Goal: Information Seeking & Learning: Compare options

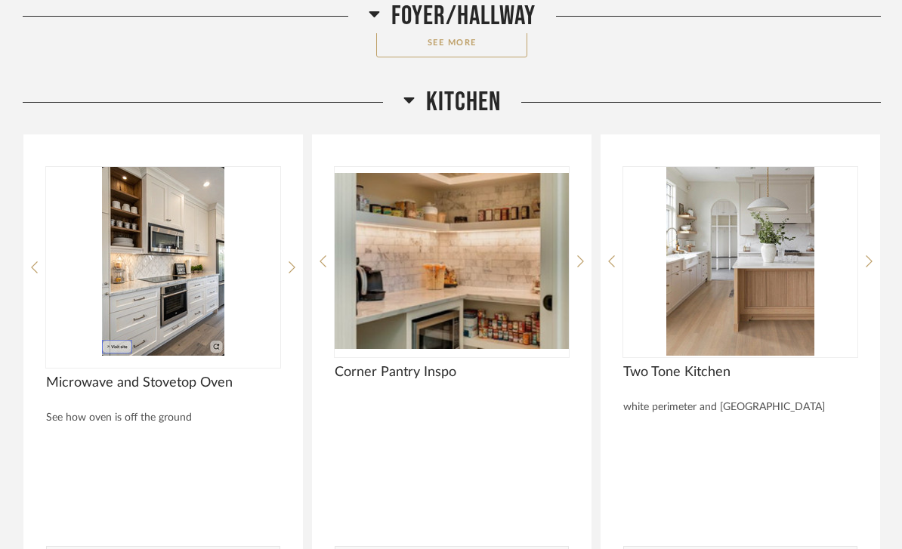
scroll to position [3597, 0]
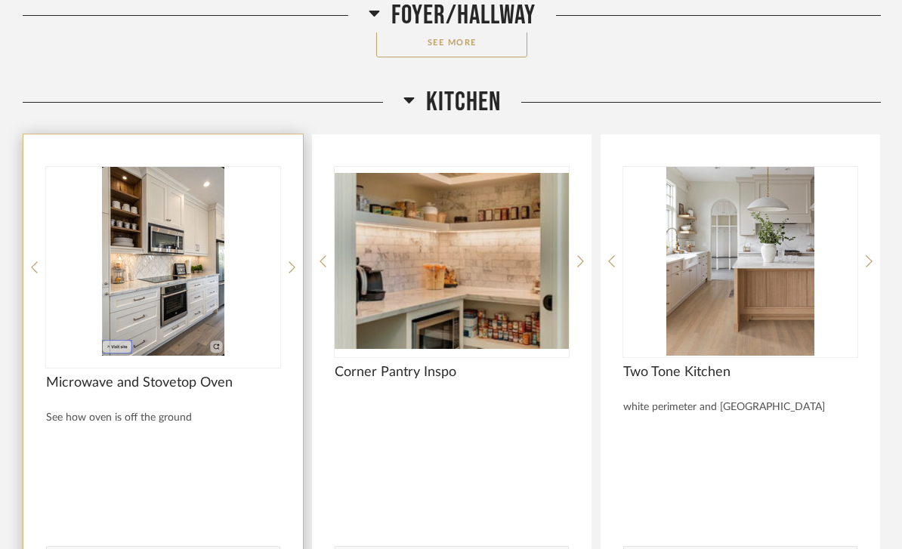
click at [162, 258] on img "0" at bounding box center [163, 262] width 234 height 189
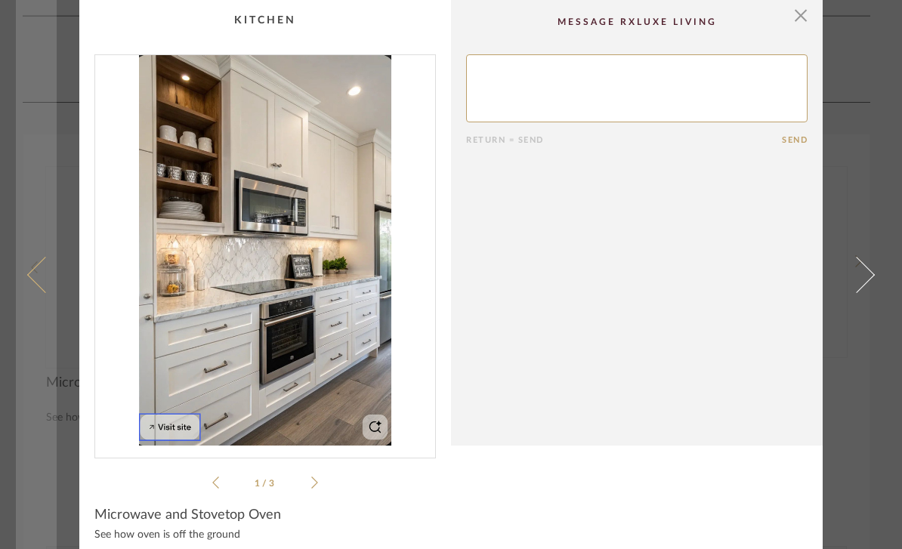
click at [42, 280] on span at bounding box center [45, 274] width 36 height 36
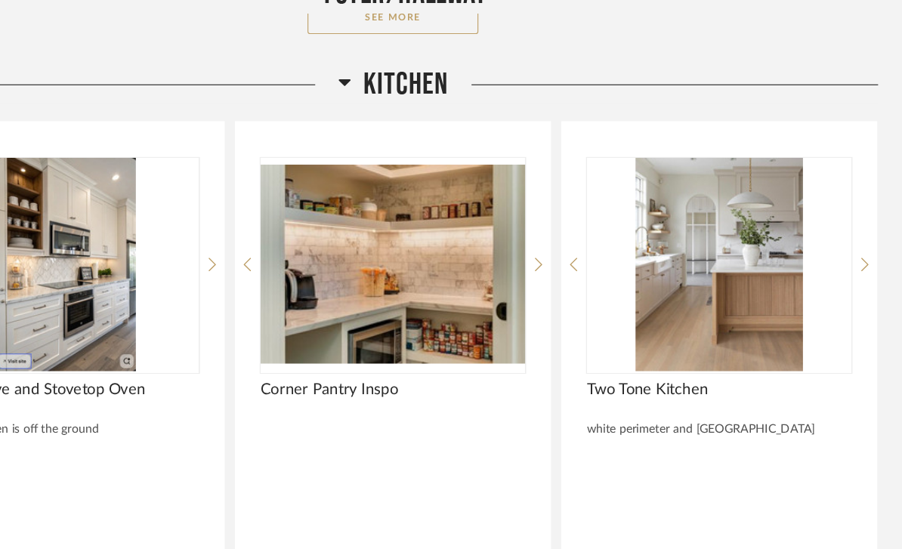
scroll to position [3625, 0]
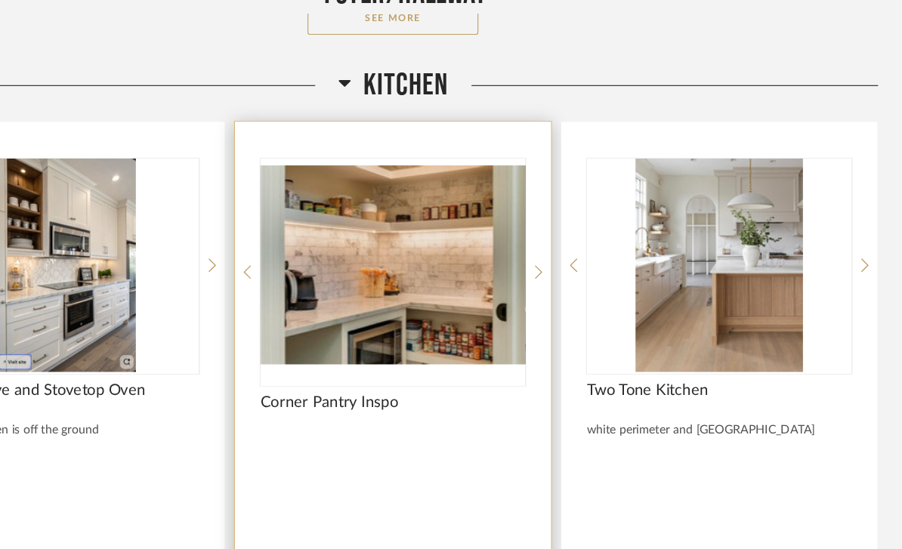
click at [0, 0] on img at bounding box center [0, 0] width 0 height 0
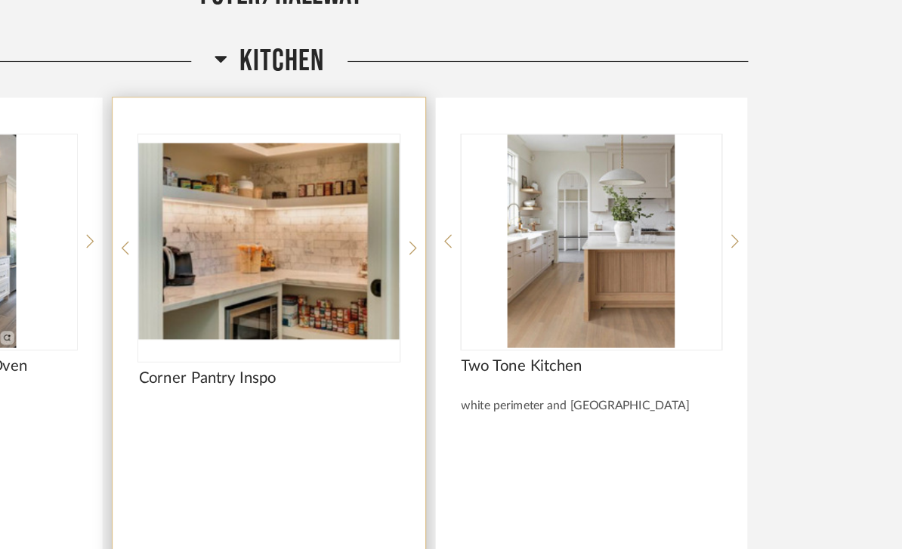
scroll to position [0, 0]
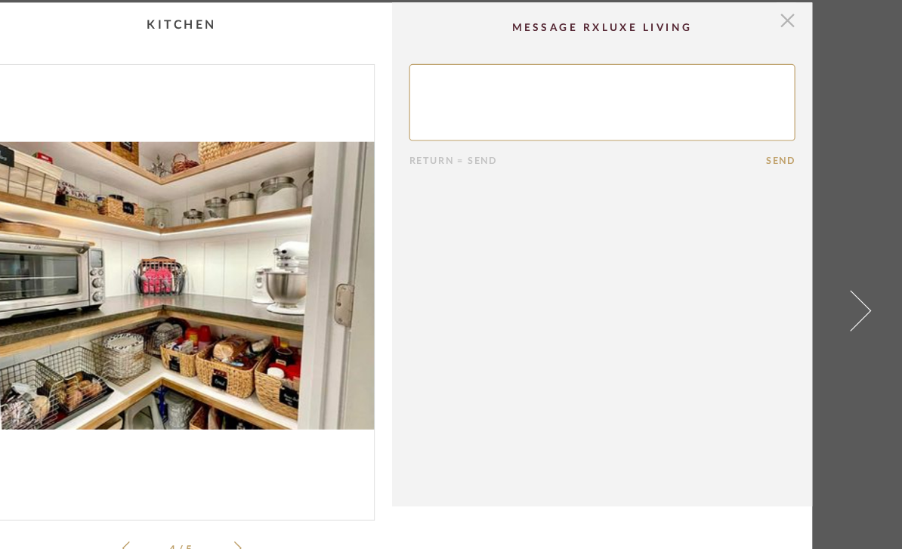
click at [785, 20] on span "button" at bounding box center [800, 17] width 30 height 30
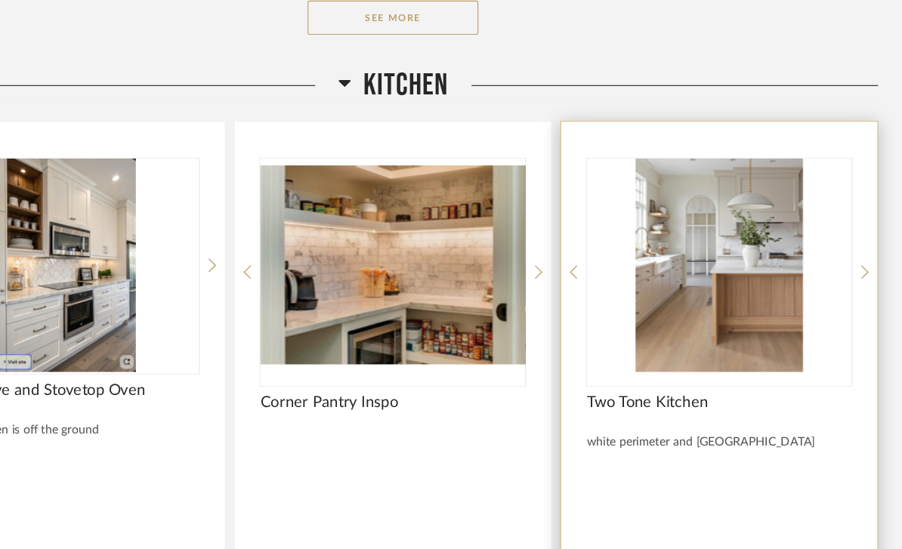
scroll to position [3582, 0]
click at [625, 229] on img "0" at bounding box center [740, 297] width 234 height 189
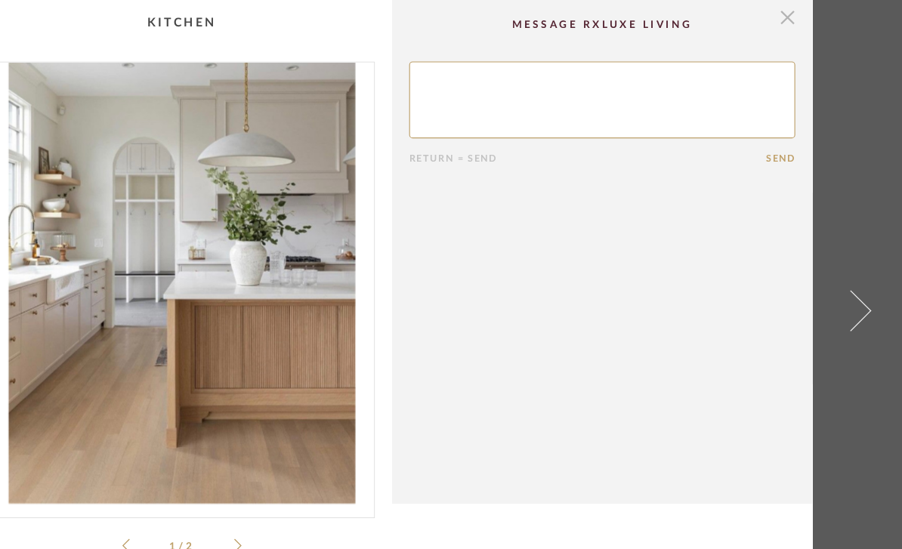
click at [785, 14] on span "button" at bounding box center [800, 15] width 30 height 30
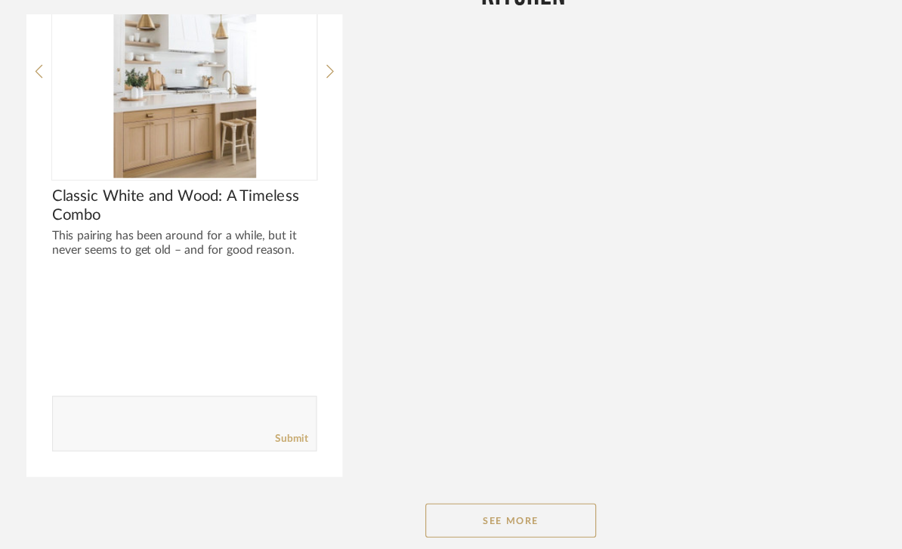
scroll to position [4329, 0]
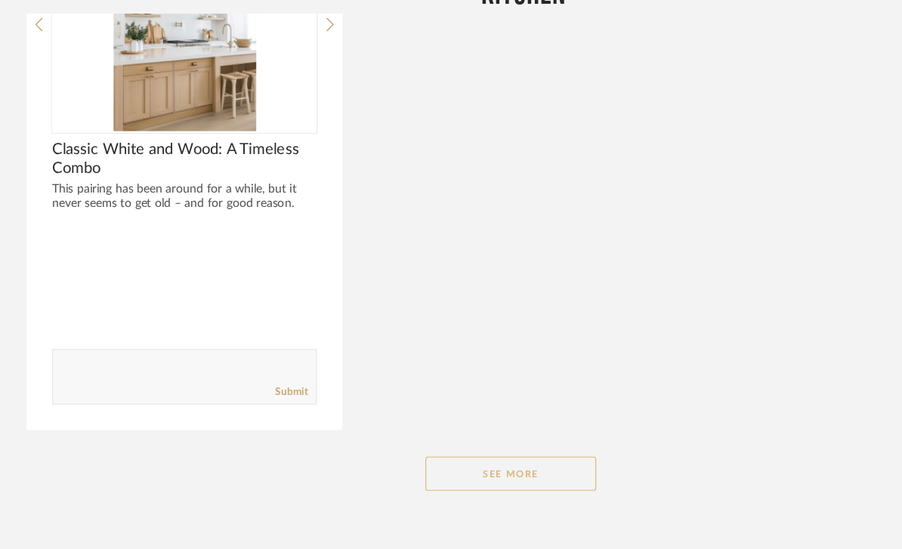
click at [418, 425] on button "See More" at bounding box center [451, 440] width 151 height 30
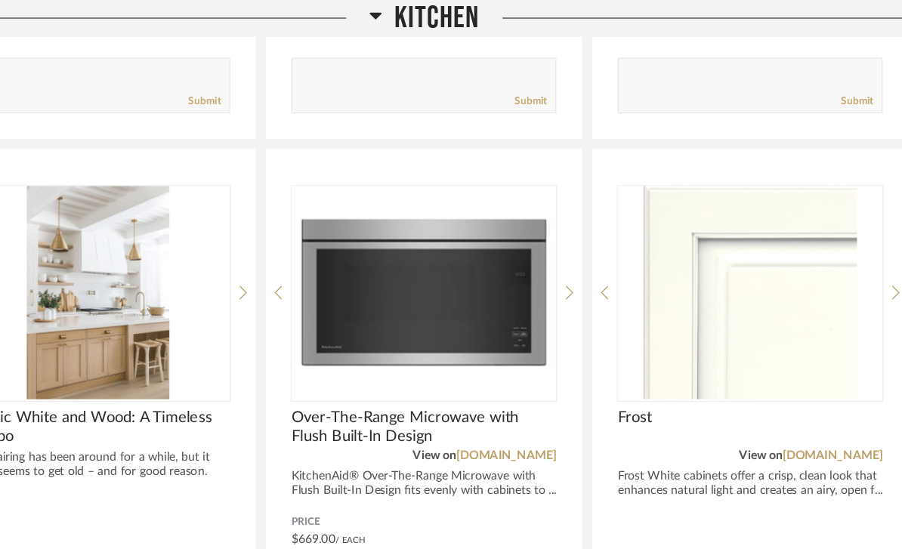
scroll to position [4112, 0]
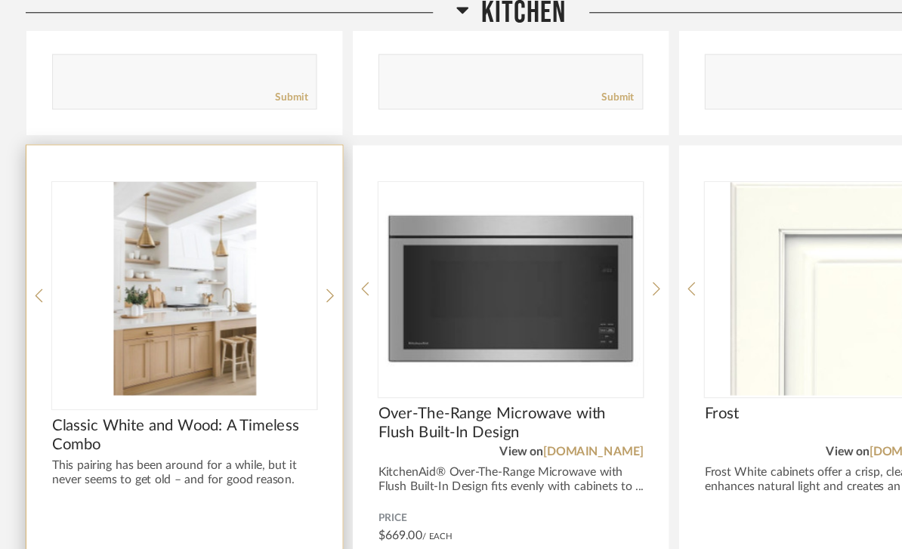
click at [0, 0] on img at bounding box center [0, 0] width 0 height 0
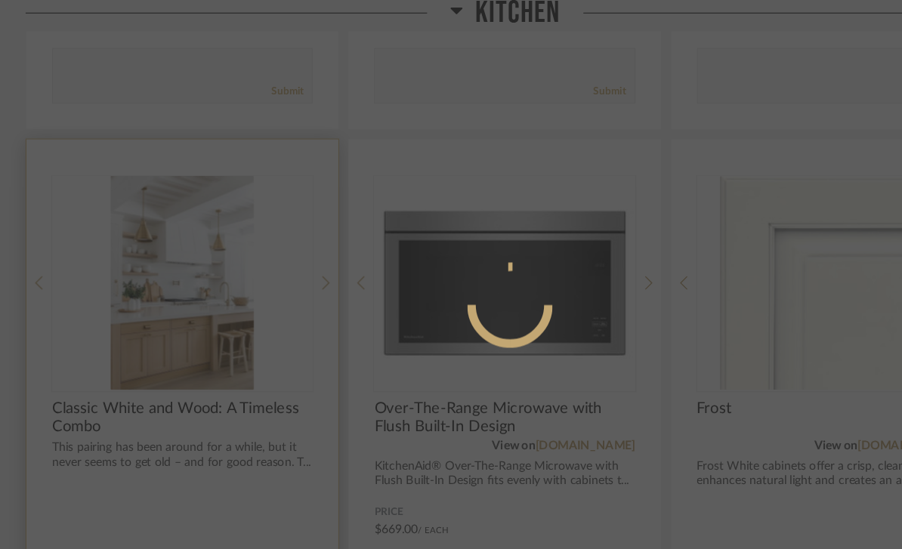
scroll to position [0, 0]
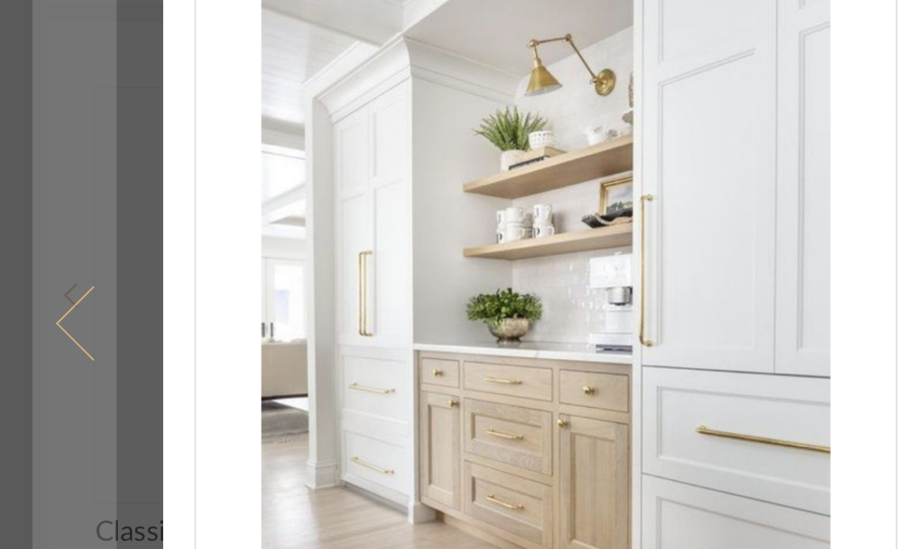
click at [35, 256] on span at bounding box center [45, 274] width 36 height 36
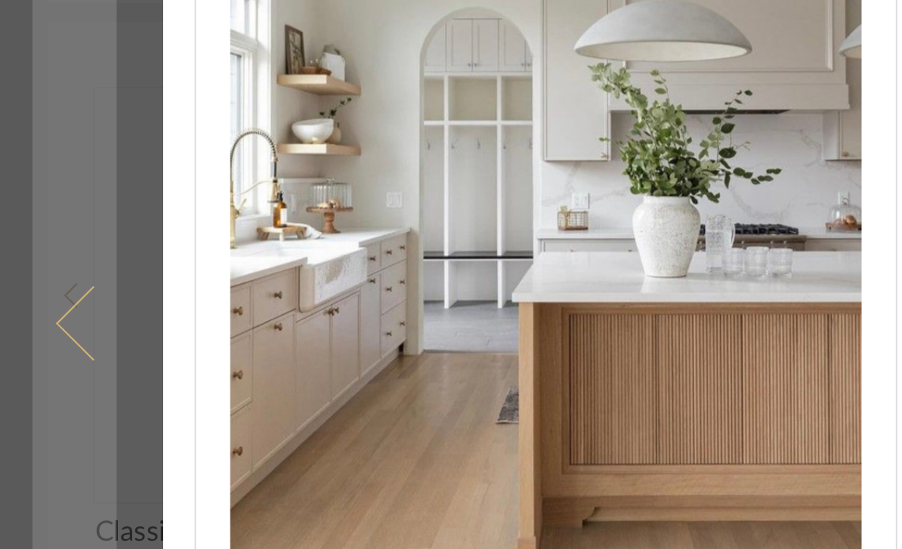
click at [41, 256] on span at bounding box center [45, 274] width 36 height 36
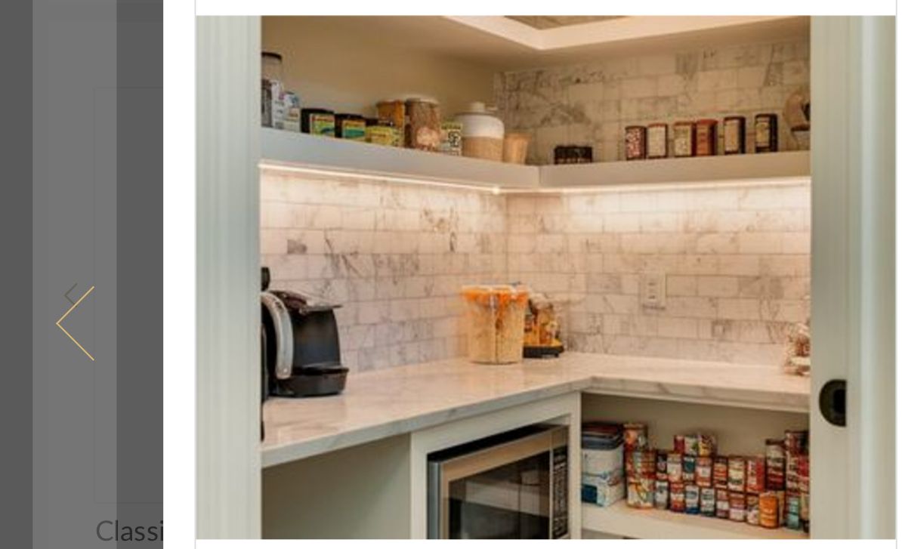
click at [39, 256] on span at bounding box center [45, 274] width 36 height 36
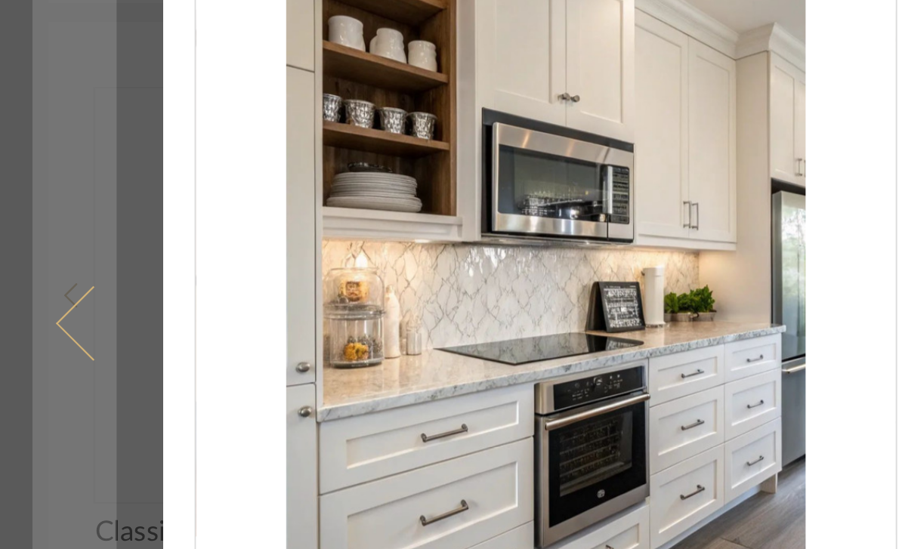
click at [39, 256] on span at bounding box center [45, 274] width 36 height 36
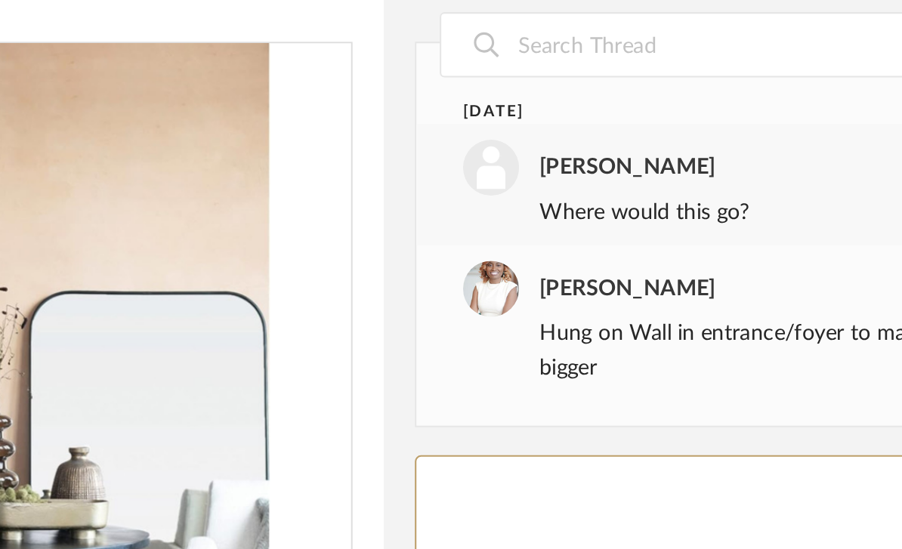
scroll to position [35, 0]
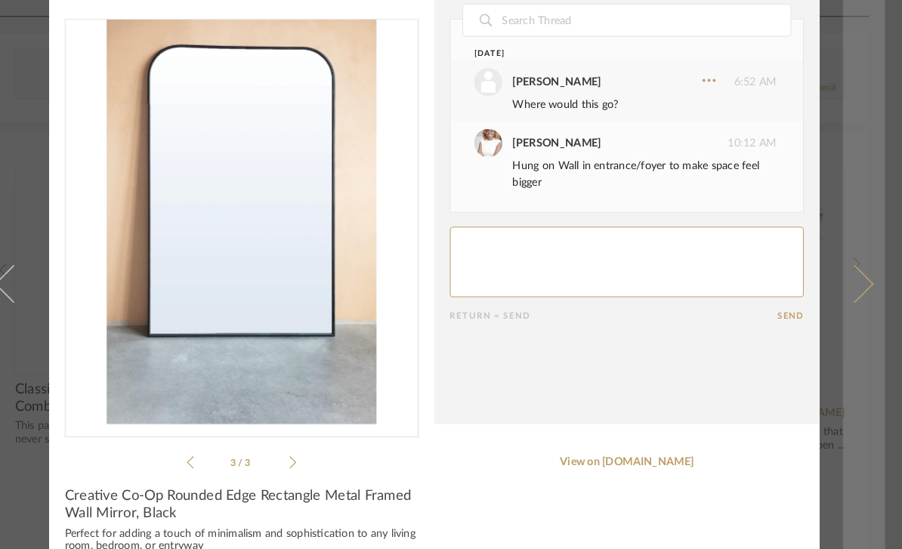
click at [845, 292] on link at bounding box center [865, 274] width 41 height 549
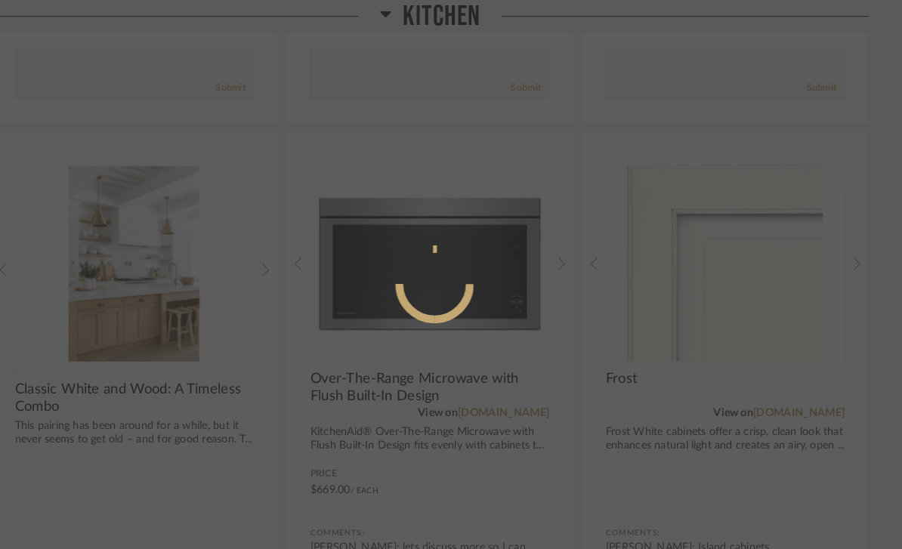
scroll to position [0, 0]
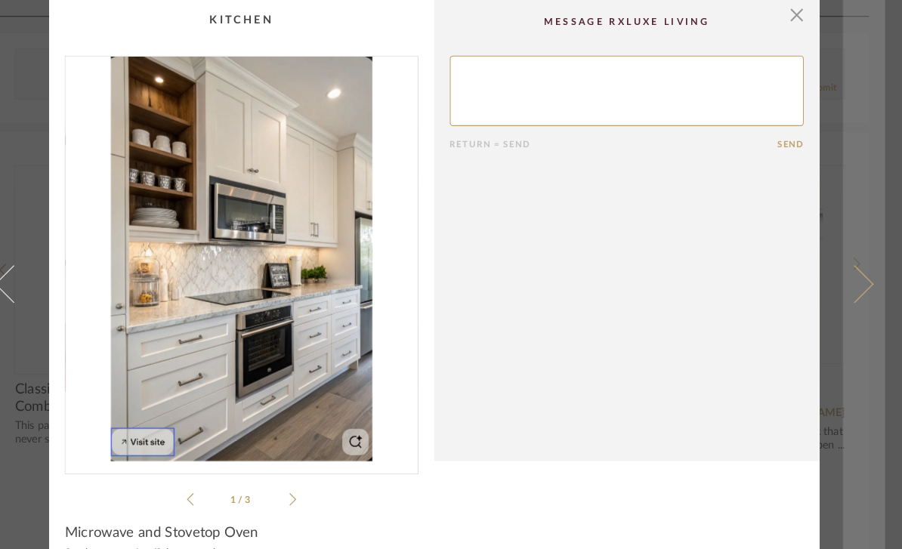
click at [838, 292] on span at bounding box center [856, 274] width 36 height 36
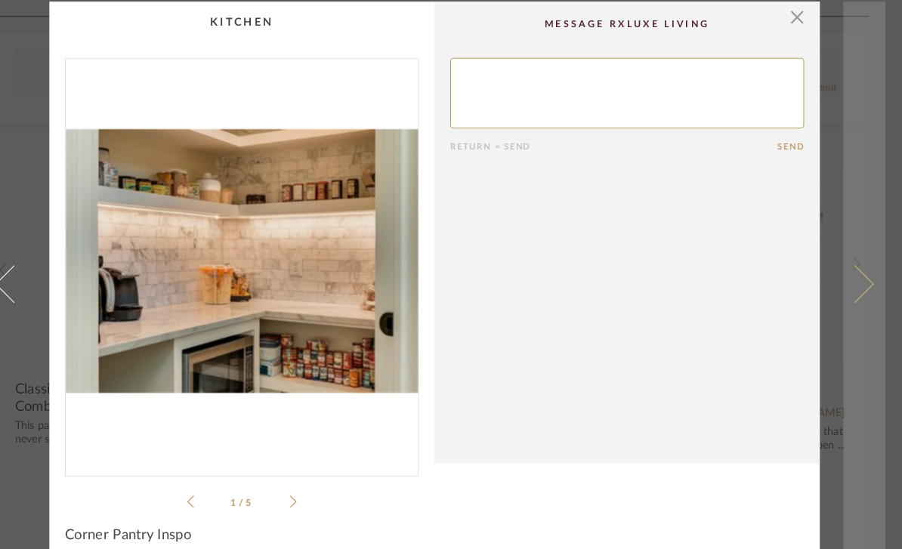
click at [845, 285] on link at bounding box center [865, 274] width 41 height 545
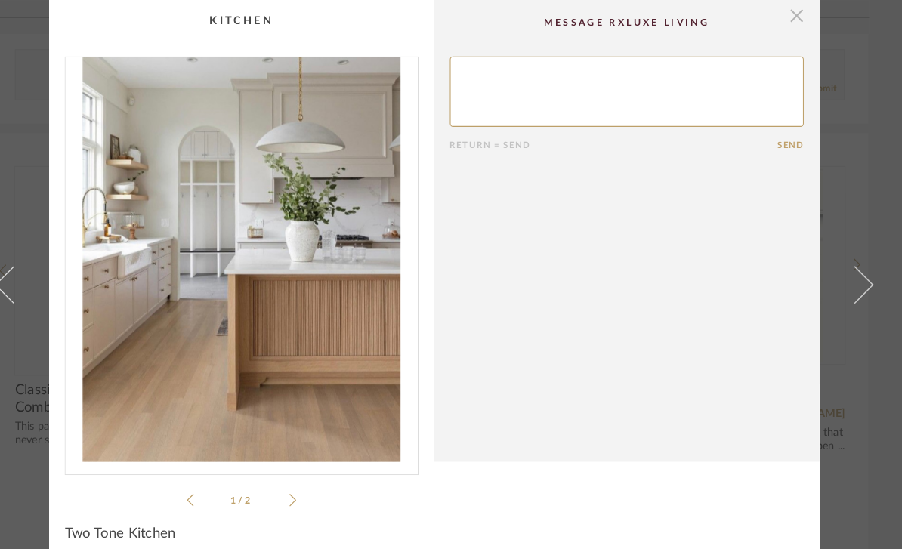
click at [785, 12] on span "button" at bounding box center [800, 15] width 30 height 30
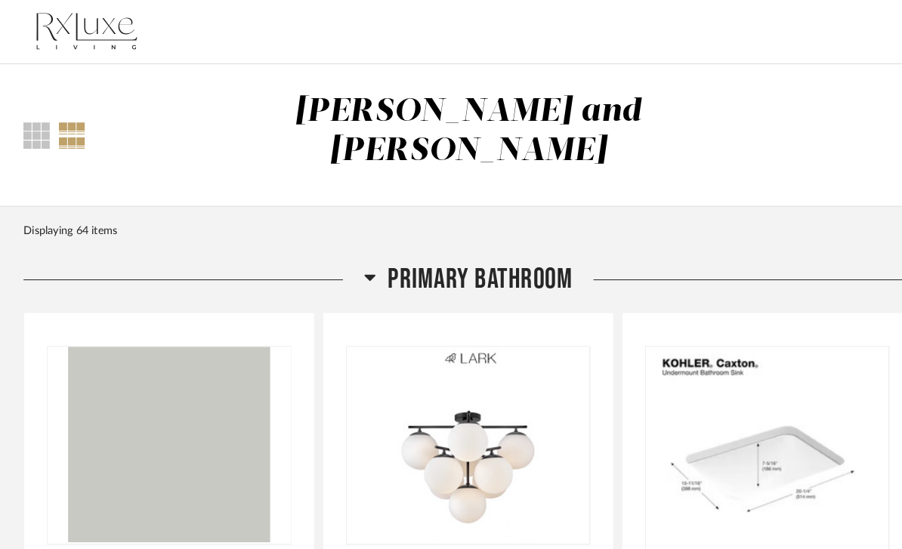
click at [57, 215] on div "Displaying 64 items" at bounding box center [448, 223] width 850 height 17
click at [63, 118] on div at bounding box center [69, 131] width 26 height 26
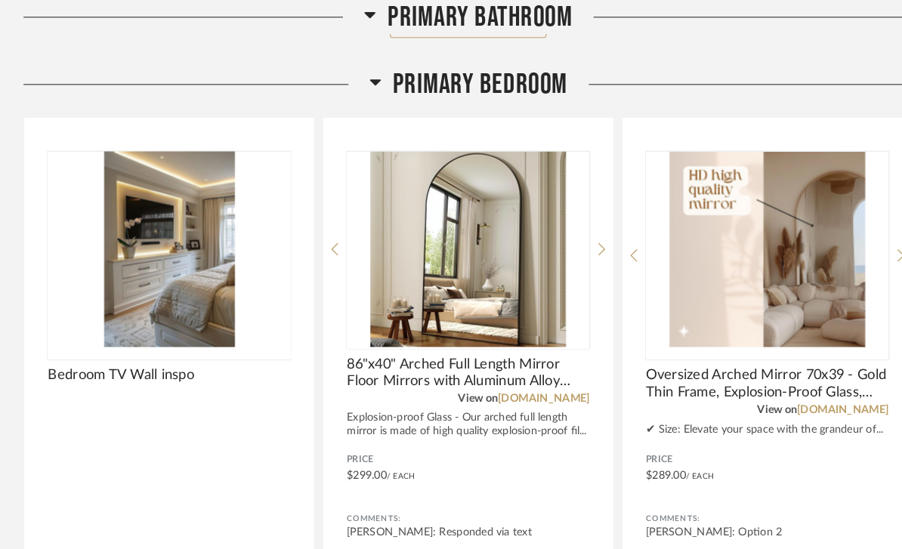
scroll to position [1356, 0]
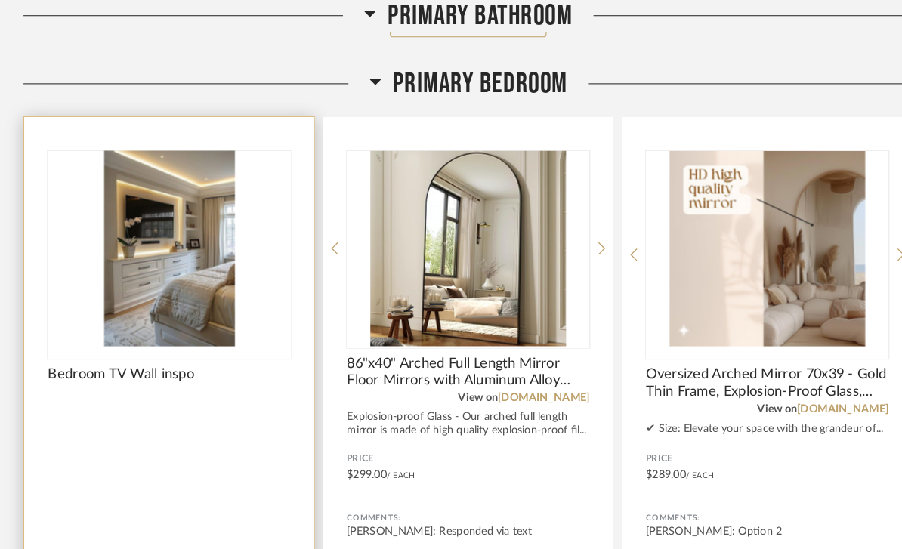
click at [137, 249] on img "0" at bounding box center [163, 241] width 234 height 189
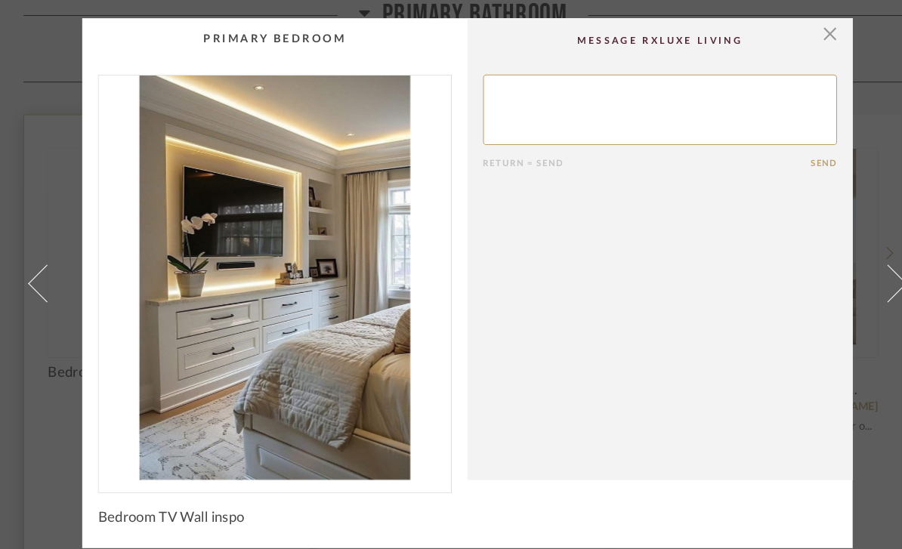
scroll to position [0, 0]
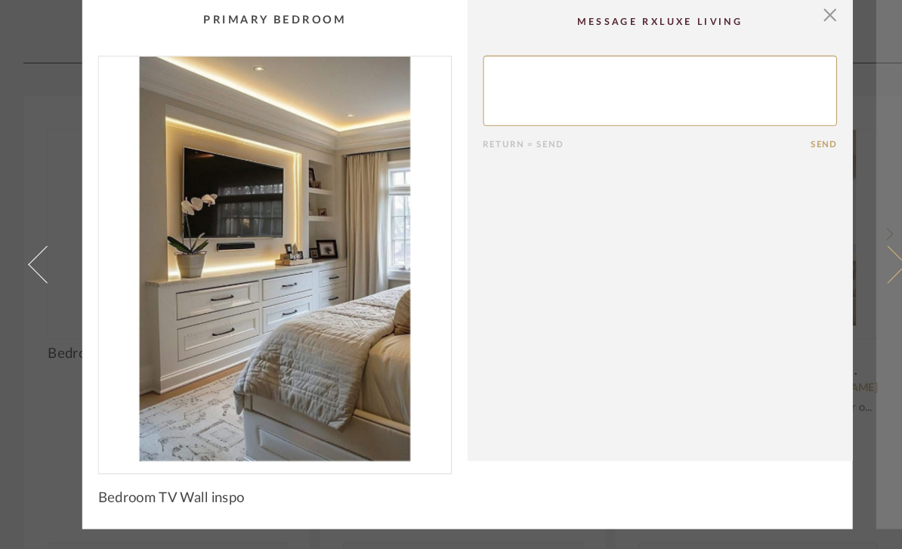
click at [848, 256] on span at bounding box center [856, 274] width 36 height 36
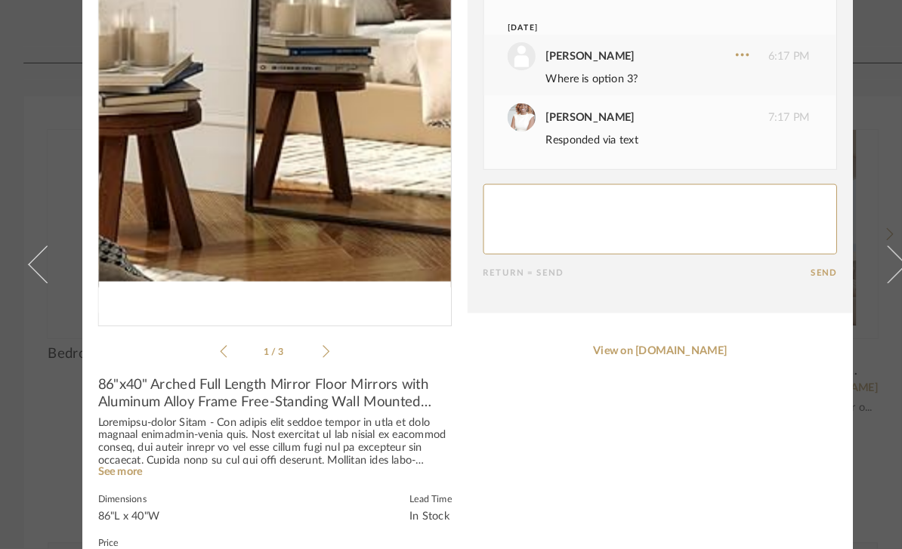
scroll to position [119, 0]
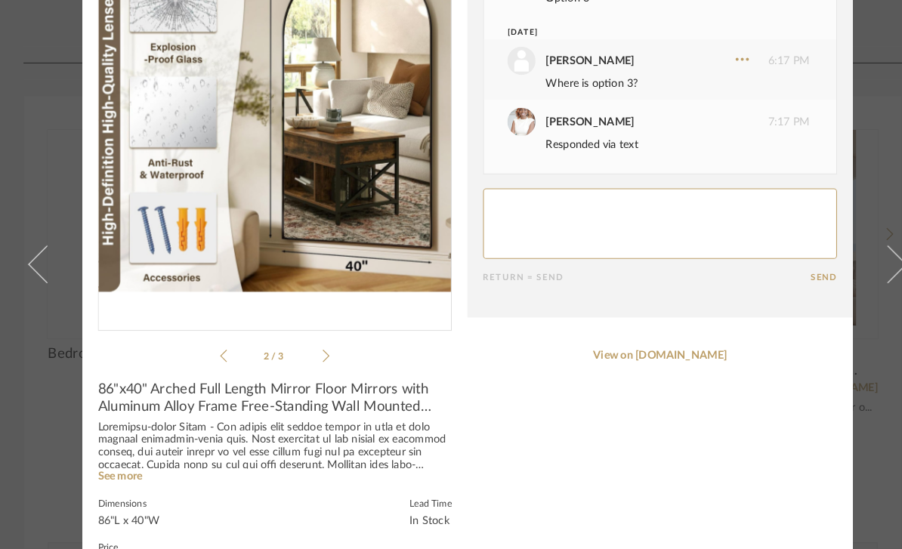
click at [317, 356] on icon at bounding box center [314, 363] width 7 height 14
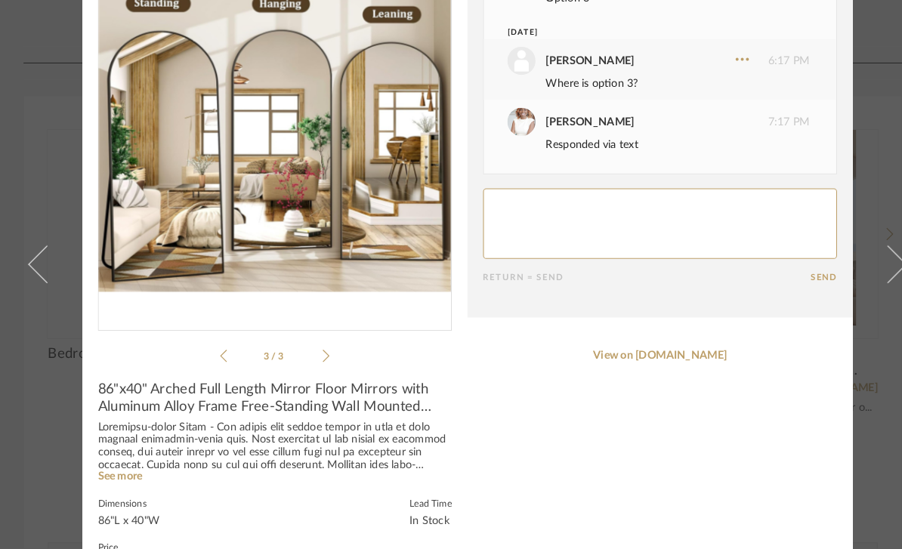
click at [315, 356] on icon at bounding box center [314, 363] width 7 height 14
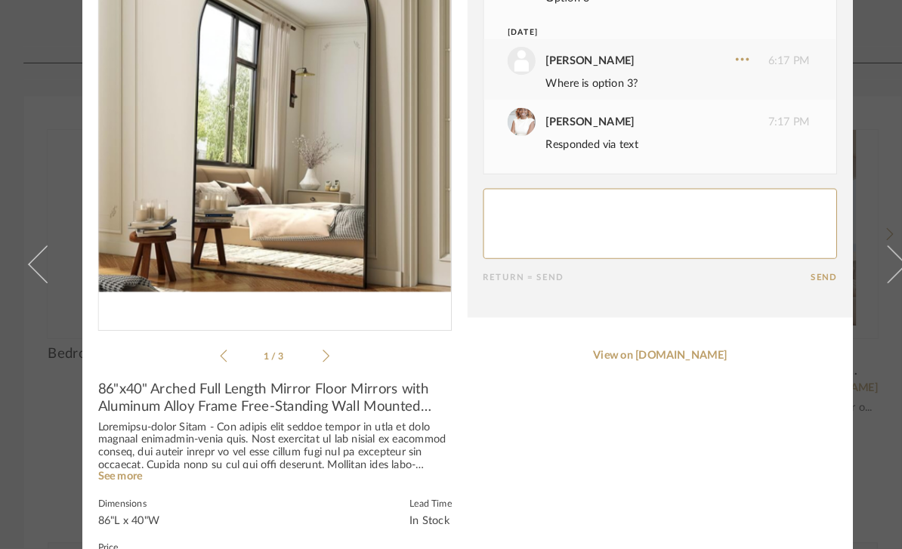
click at [314, 356] on icon at bounding box center [314, 363] width 7 height 14
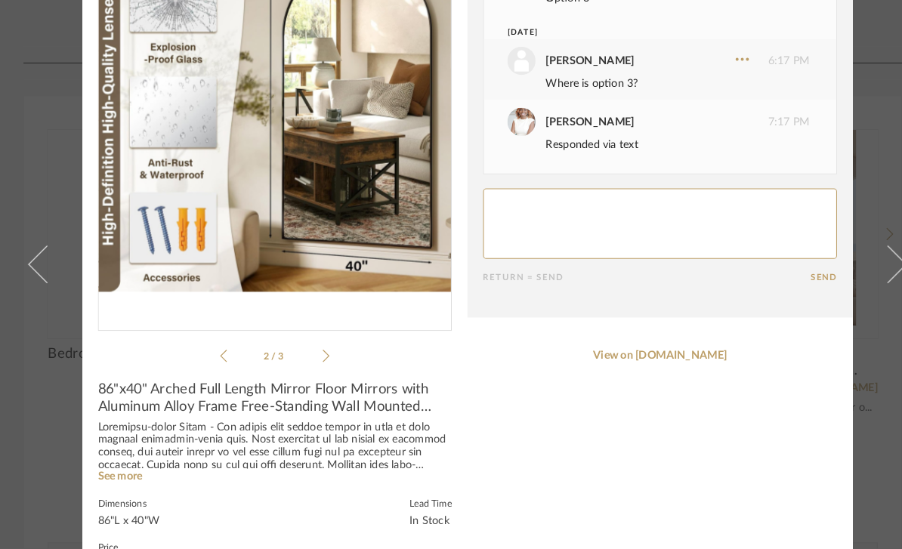
click at [316, 356] on icon at bounding box center [314, 363] width 7 height 14
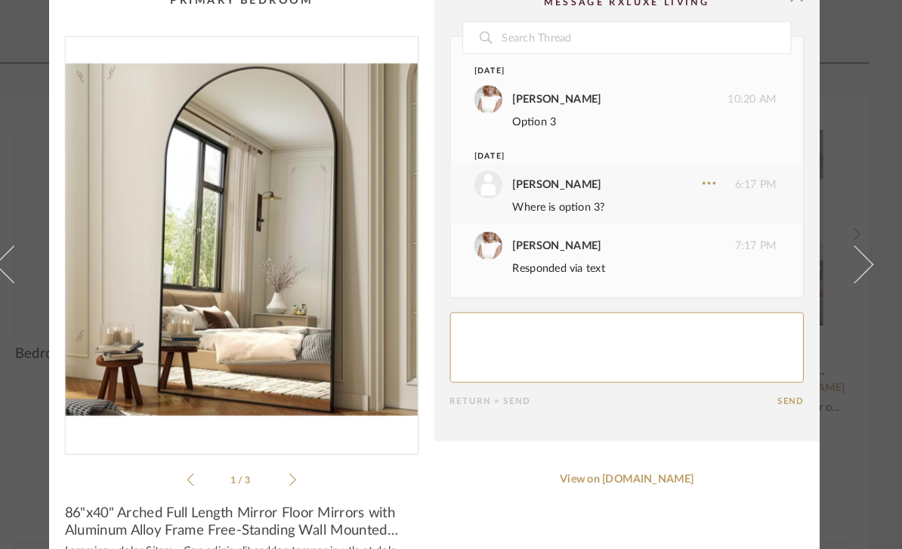
scroll to position [0, 0]
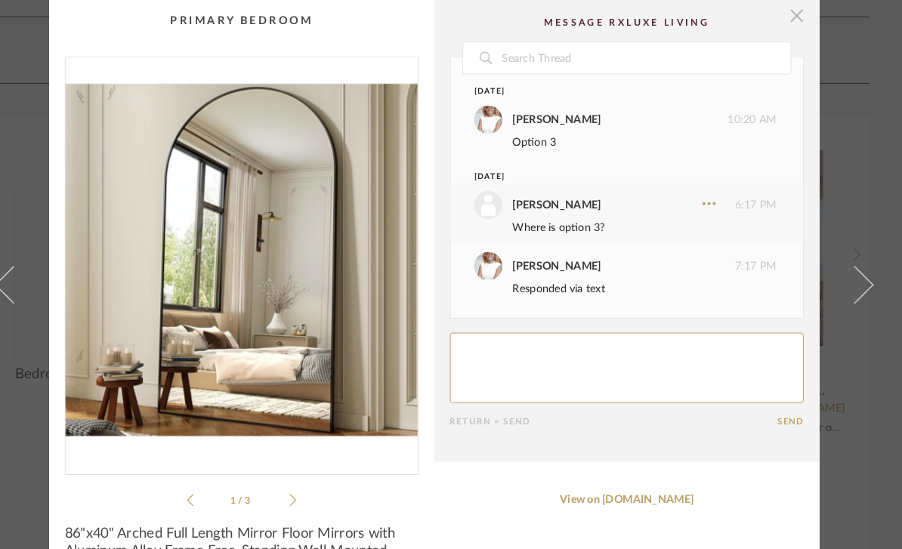
click at [785, 23] on span "button" at bounding box center [800, 15] width 30 height 30
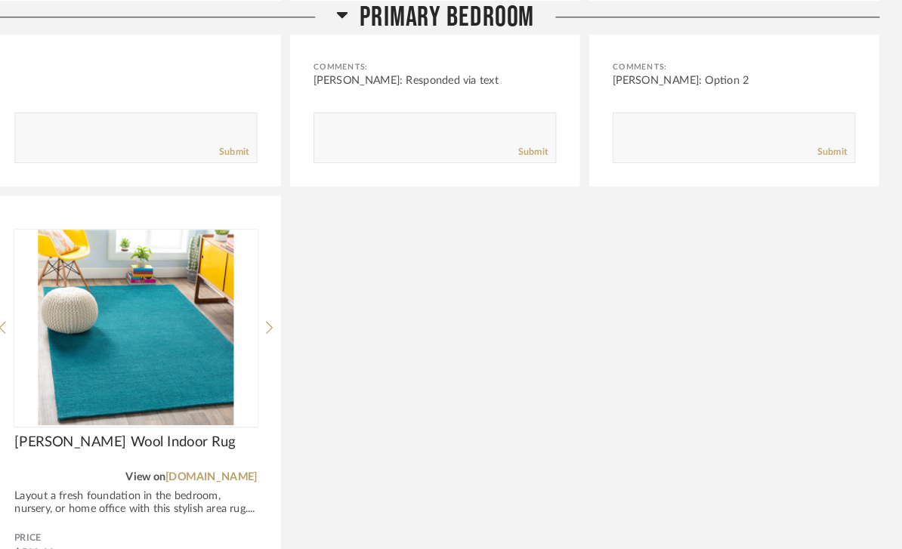
scroll to position [1790, 0]
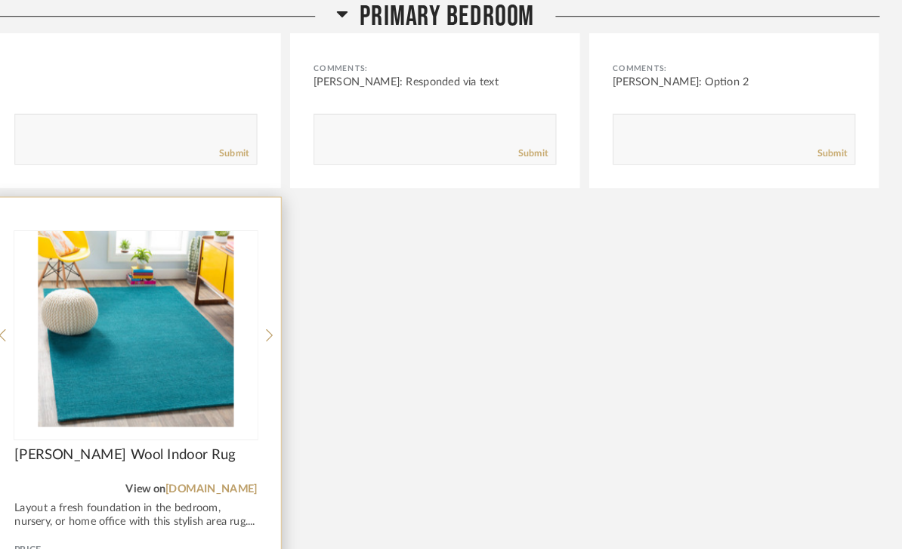
click at [0, 0] on img at bounding box center [0, 0] width 0 height 0
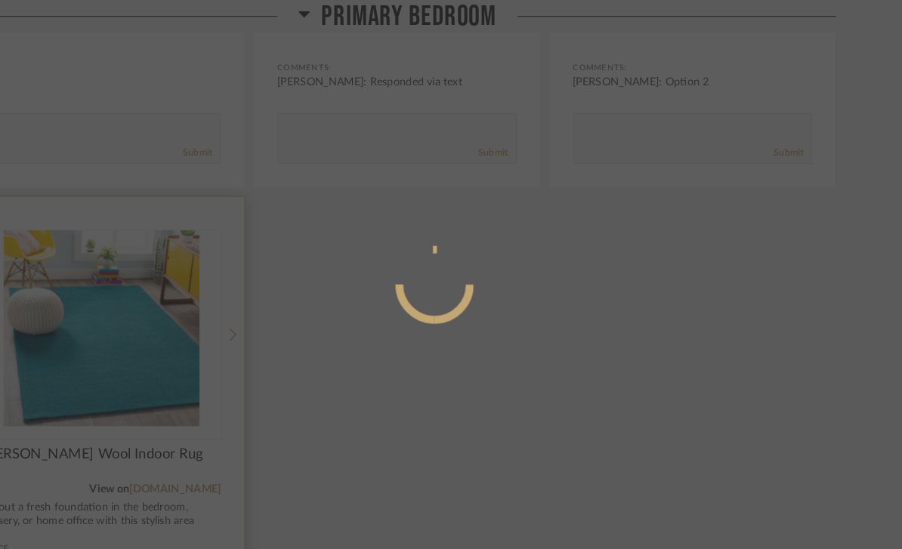
scroll to position [0, 0]
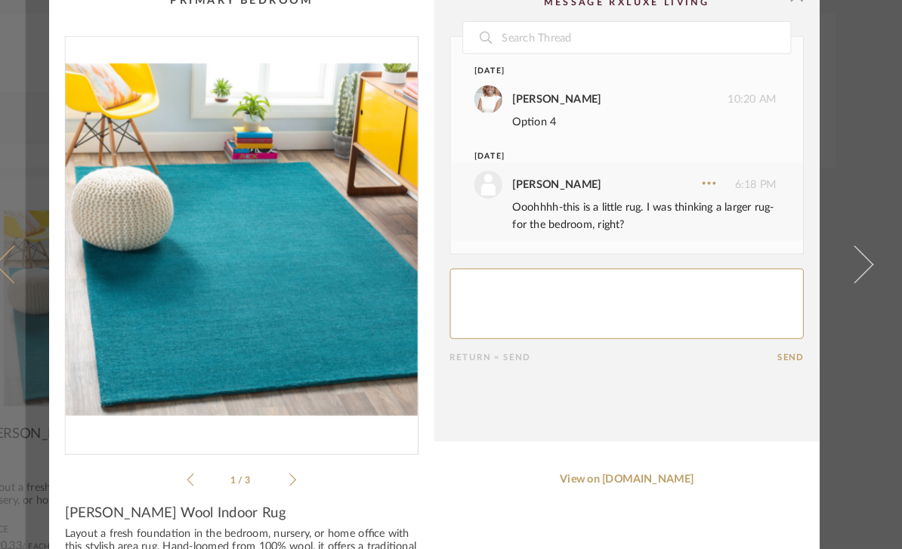
click at [27, 283] on span at bounding box center [45, 274] width 36 height 36
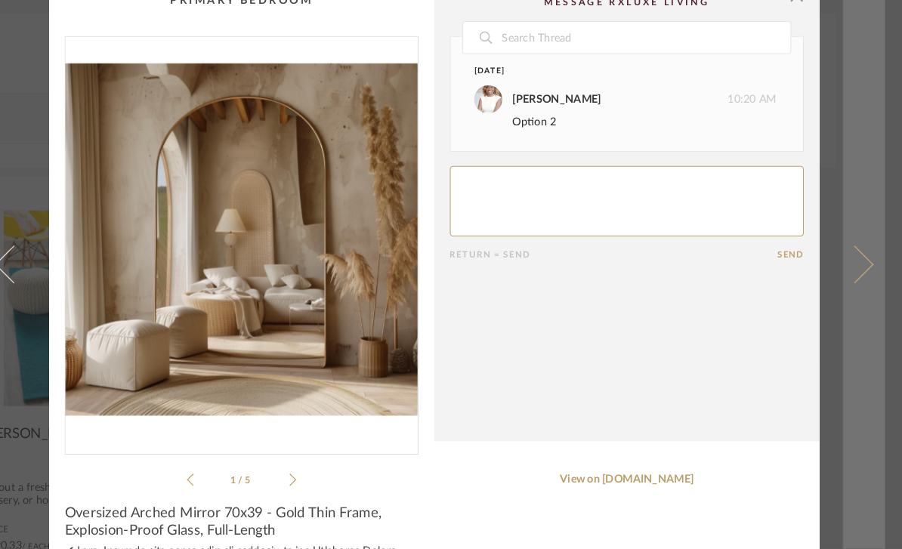
click at [838, 285] on span at bounding box center [856, 274] width 36 height 36
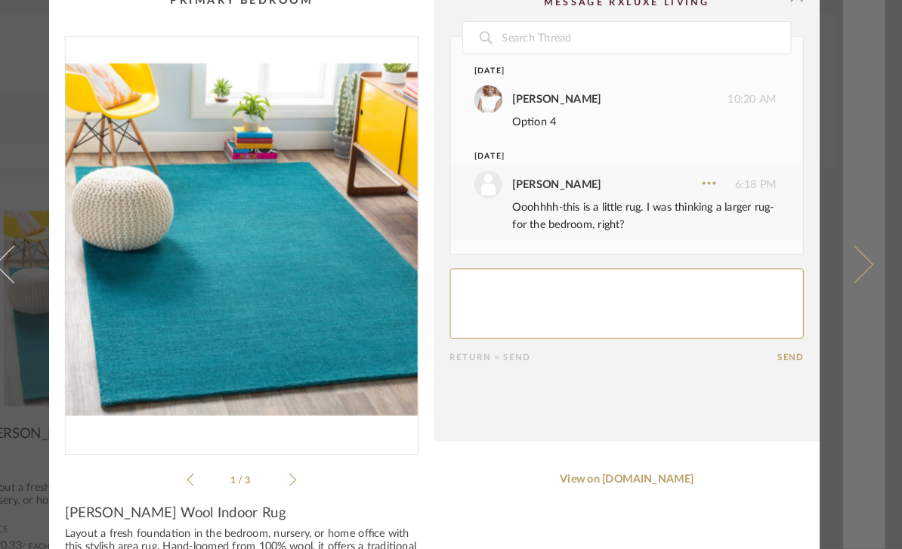
click at [838, 280] on span at bounding box center [856, 274] width 36 height 36
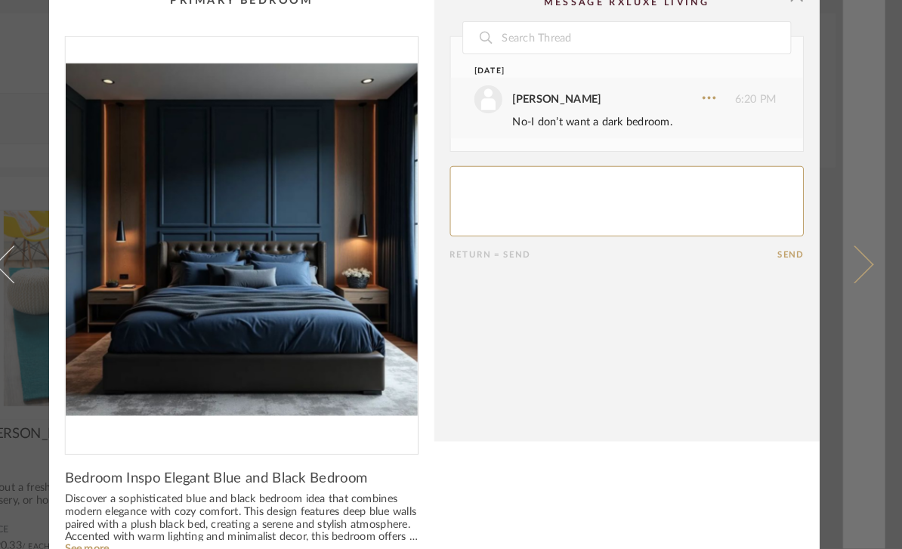
click at [838, 287] on span at bounding box center [856, 274] width 36 height 36
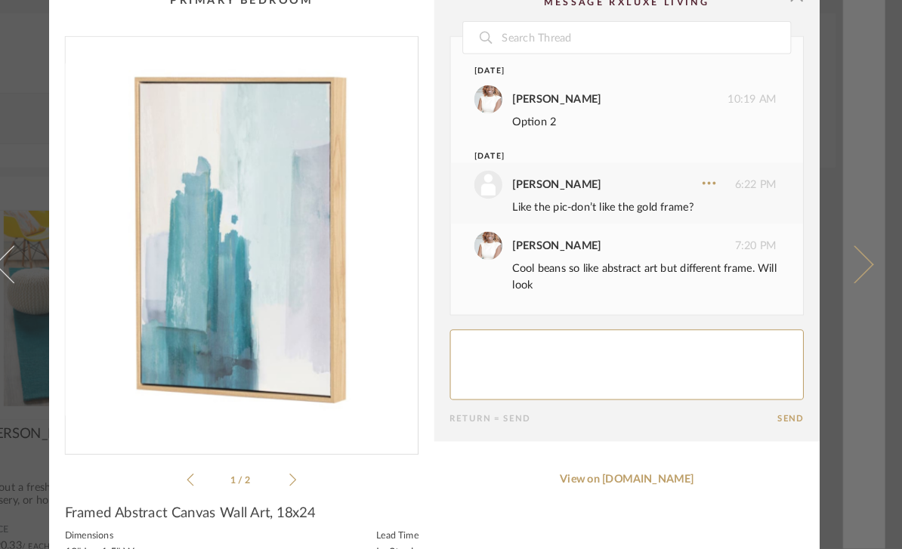
click at [838, 281] on span at bounding box center [856, 274] width 36 height 36
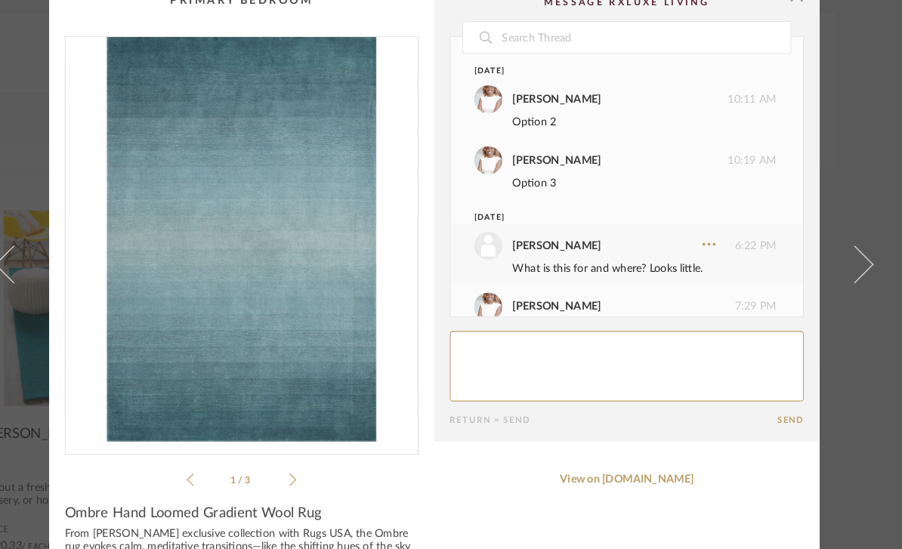
scroll to position [91, 0]
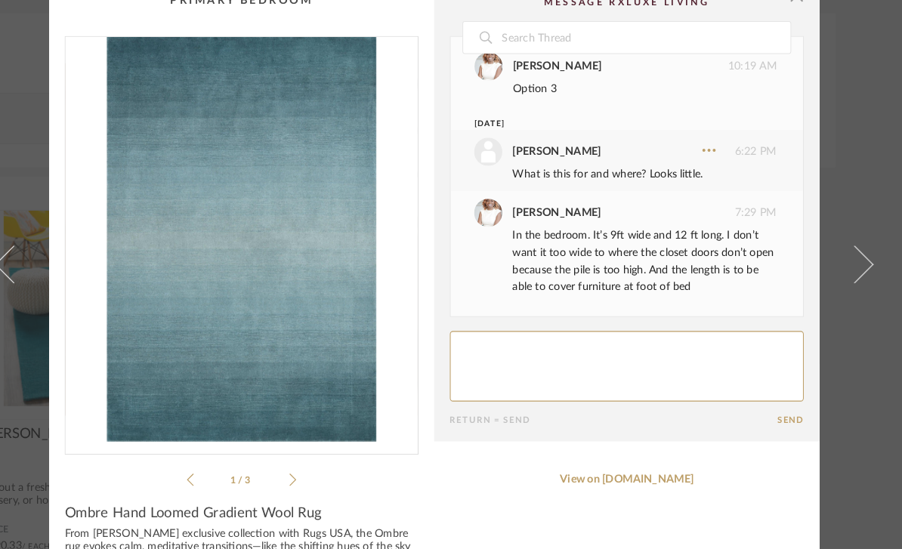
click at [311, 476] on icon at bounding box center [314, 483] width 7 height 14
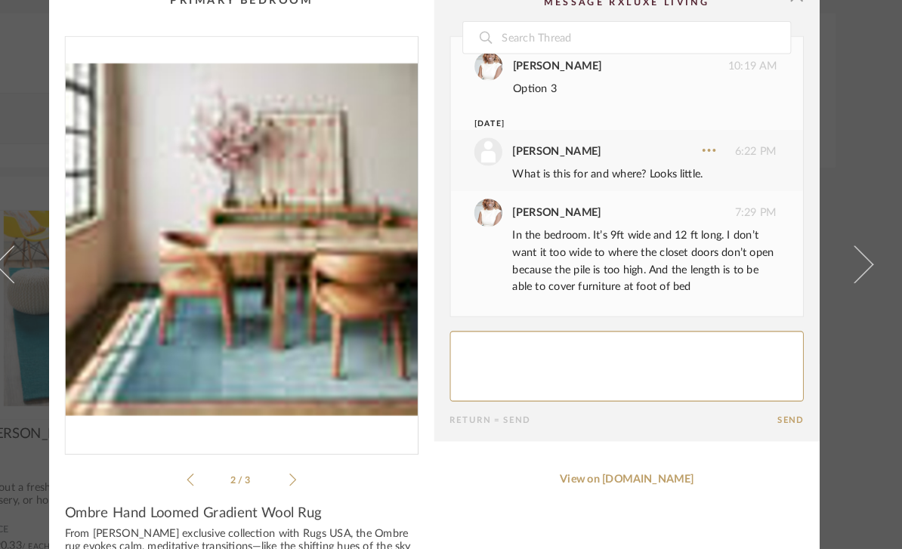
click at [311, 476] on icon at bounding box center [314, 483] width 7 height 14
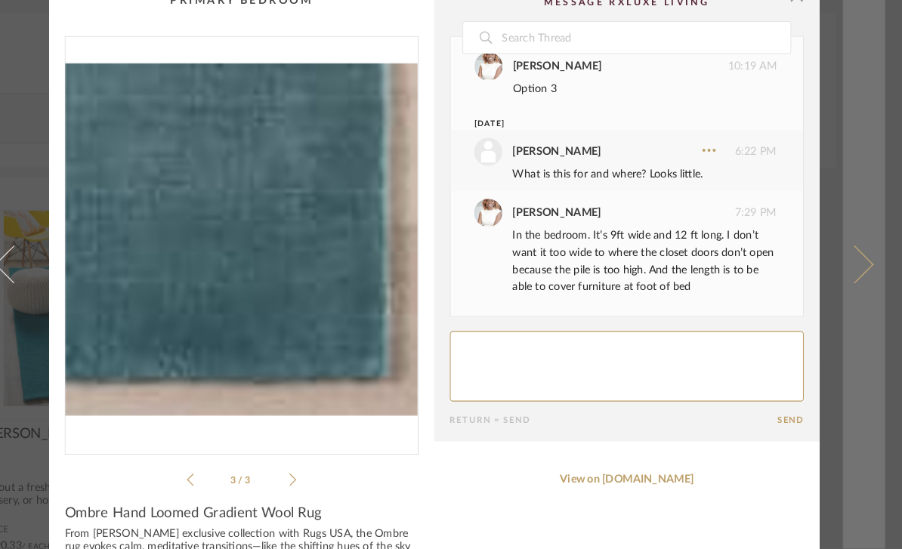
click at [838, 277] on span at bounding box center [856, 274] width 36 height 36
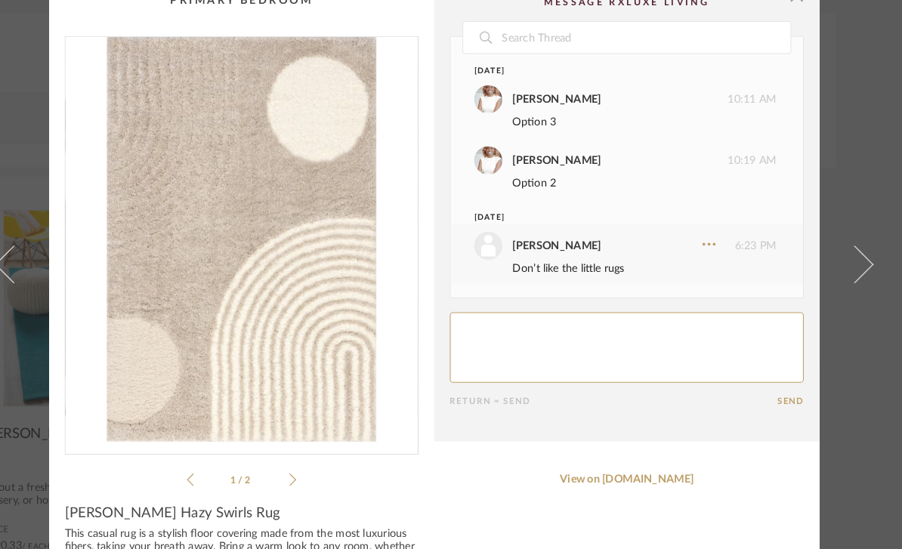
scroll to position [0, 0]
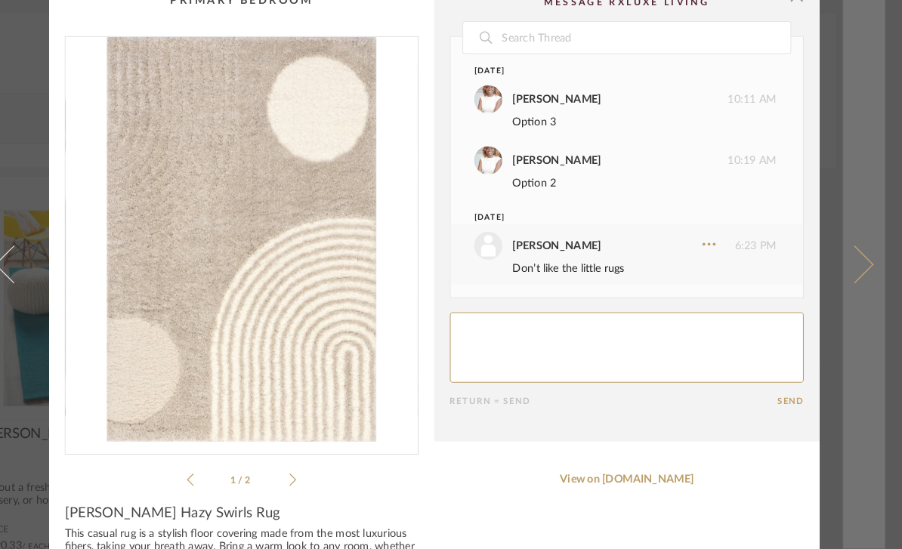
click at [838, 282] on span at bounding box center [856, 274] width 36 height 36
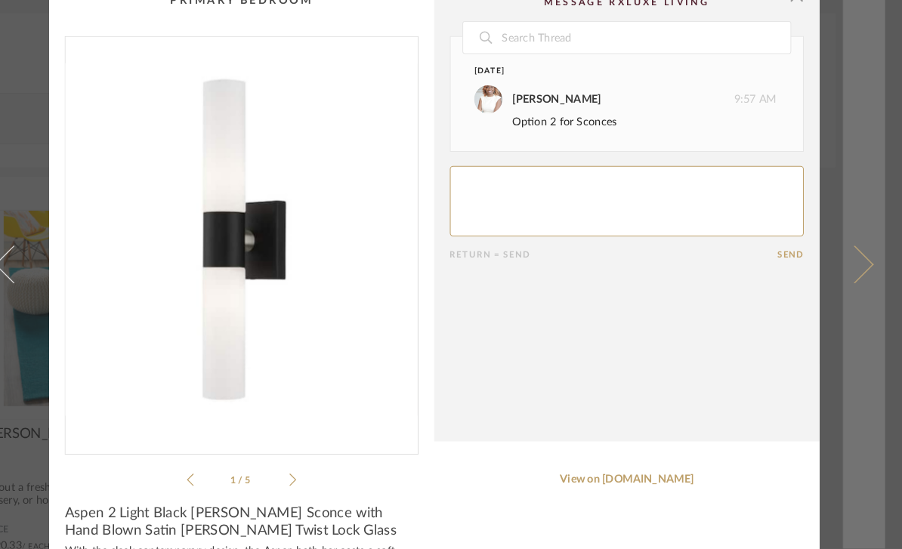
click at [838, 284] on span at bounding box center [856, 274] width 36 height 36
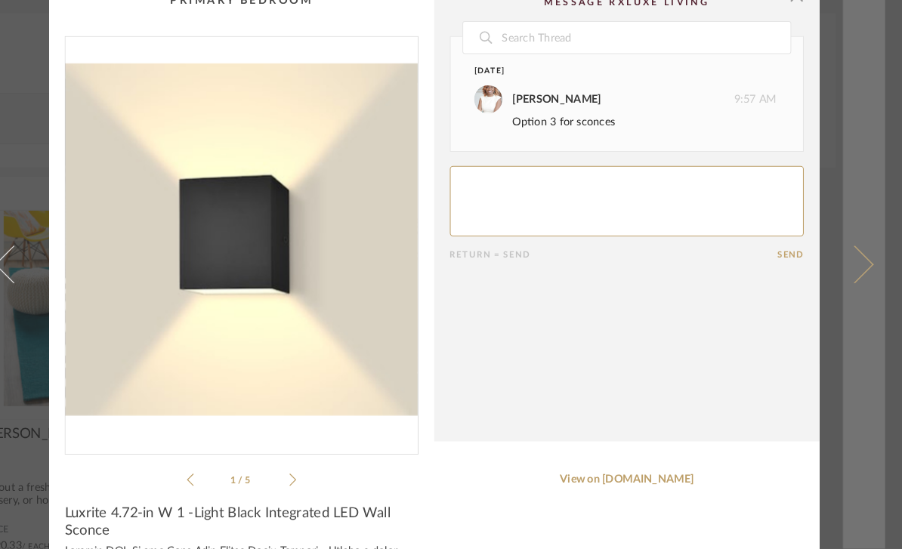
click at [845, 264] on link at bounding box center [865, 274] width 41 height 549
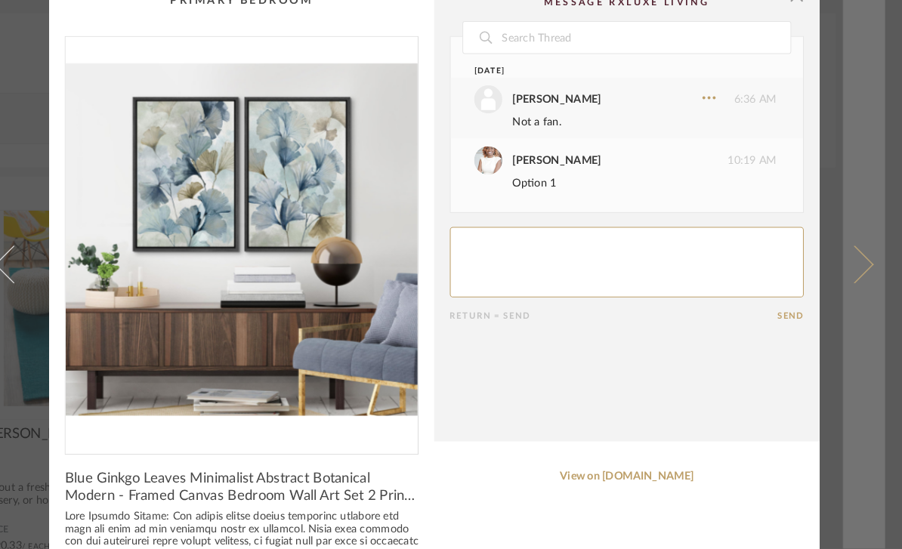
click at [838, 283] on span at bounding box center [856, 274] width 36 height 36
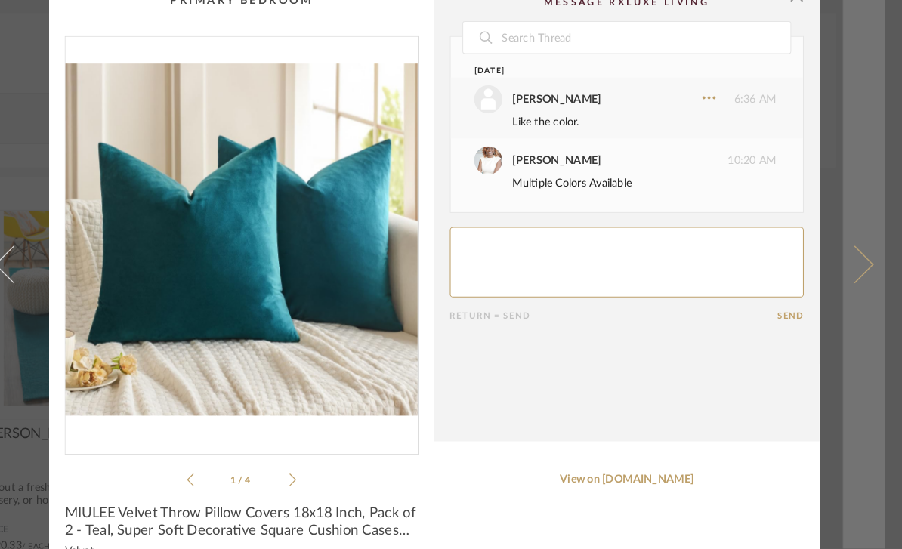
click at [845, 293] on link at bounding box center [865, 274] width 41 height 549
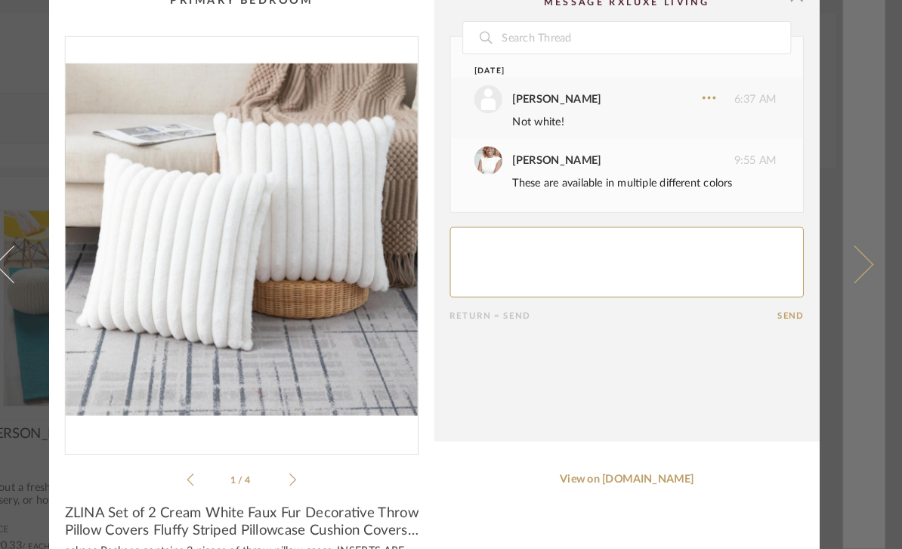
click at [838, 276] on span at bounding box center [856, 274] width 36 height 36
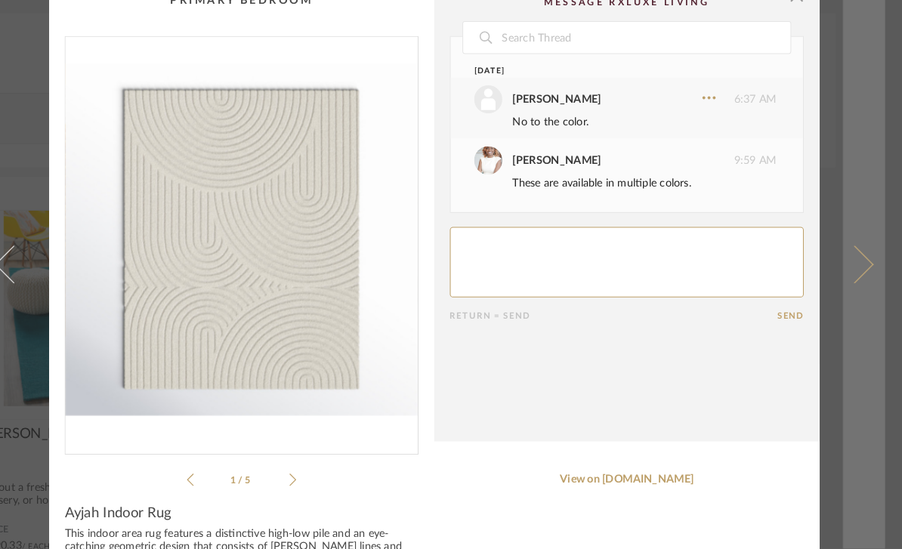
click at [838, 279] on span at bounding box center [856, 274] width 36 height 36
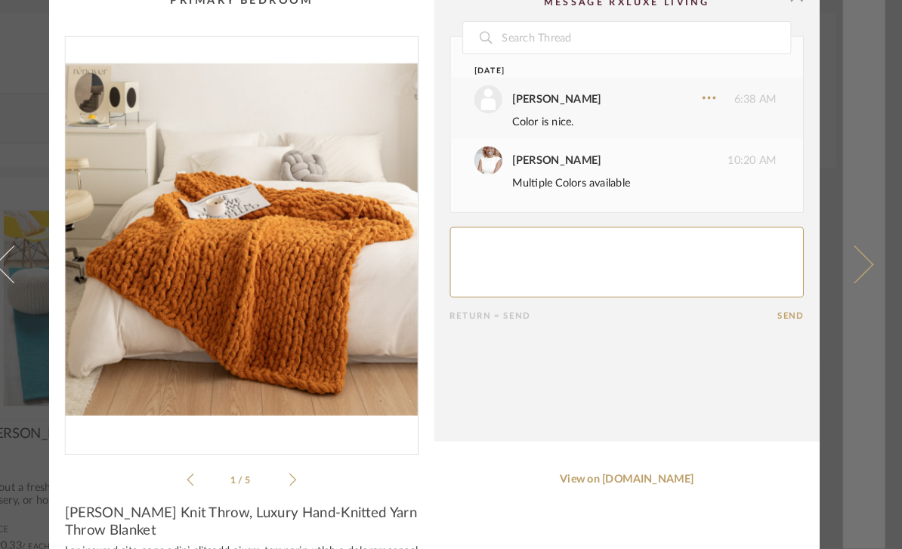
click at [838, 279] on span at bounding box center [856, 274] width 36 height 36
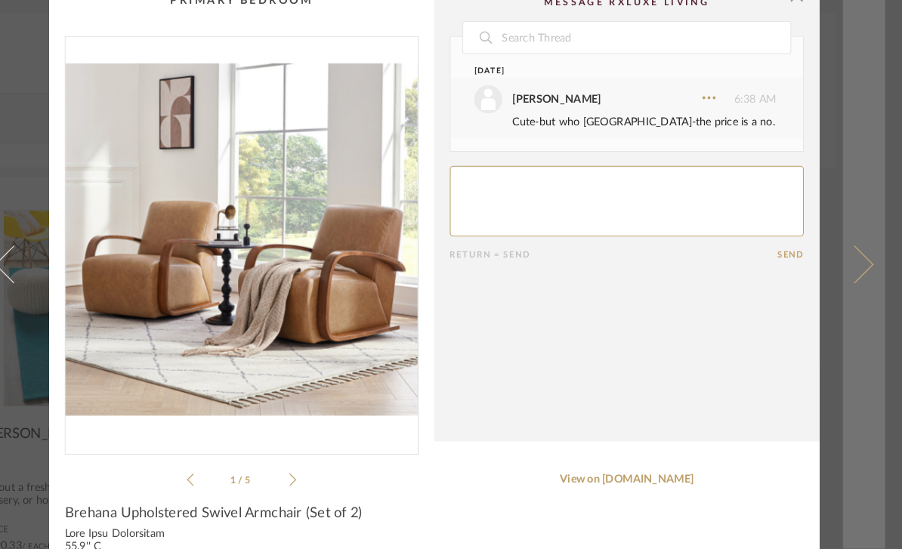
click at [838, 281] on span at bounding box center [856, 274] width 36 height 36
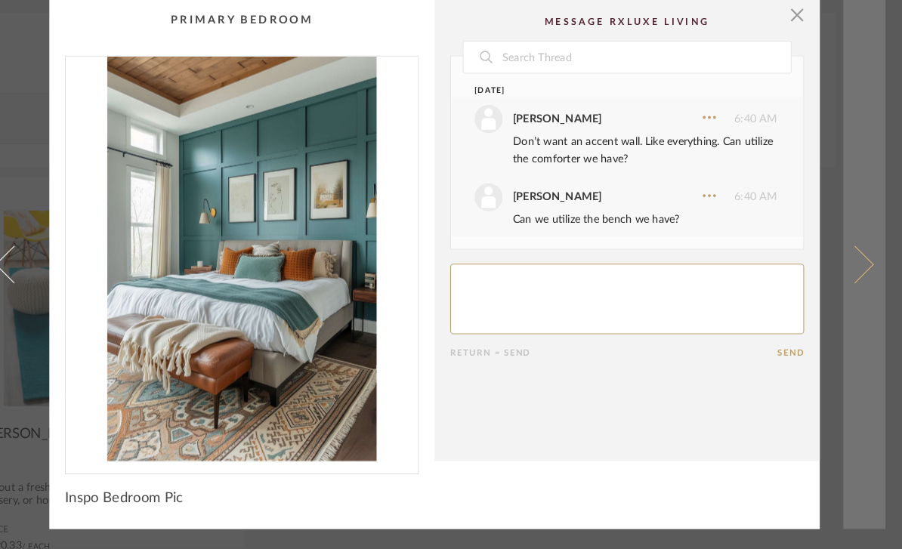
click at [838, 260] on span at bounding box center [856, 274] width 36 height 36
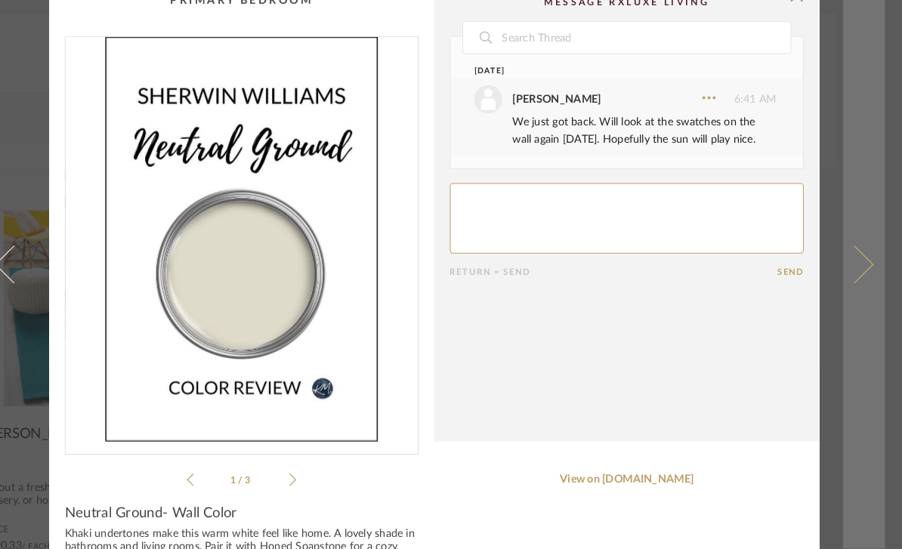
click at [838, 272] on span at bounding box center [856, 274] width 36 height 36
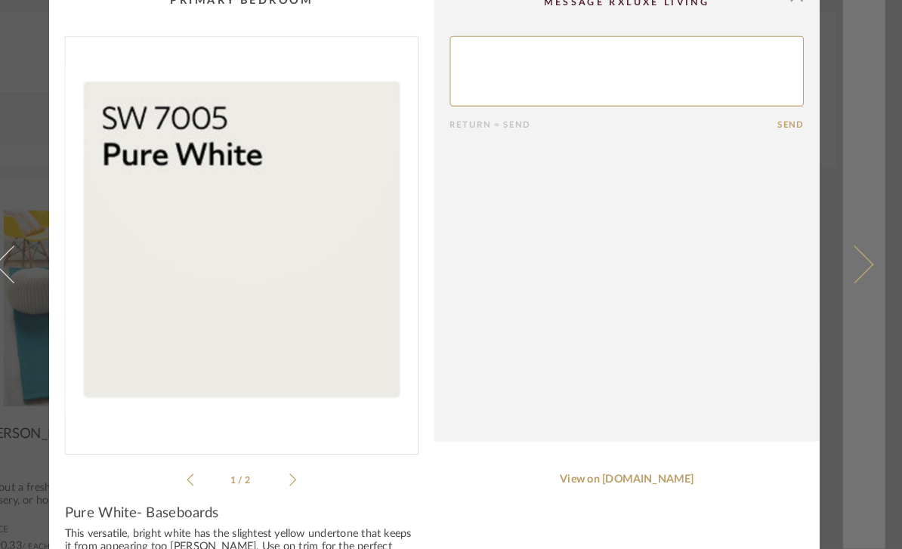
click at [845, 267] on link at bounding box center [865, 274] width 41 height 549
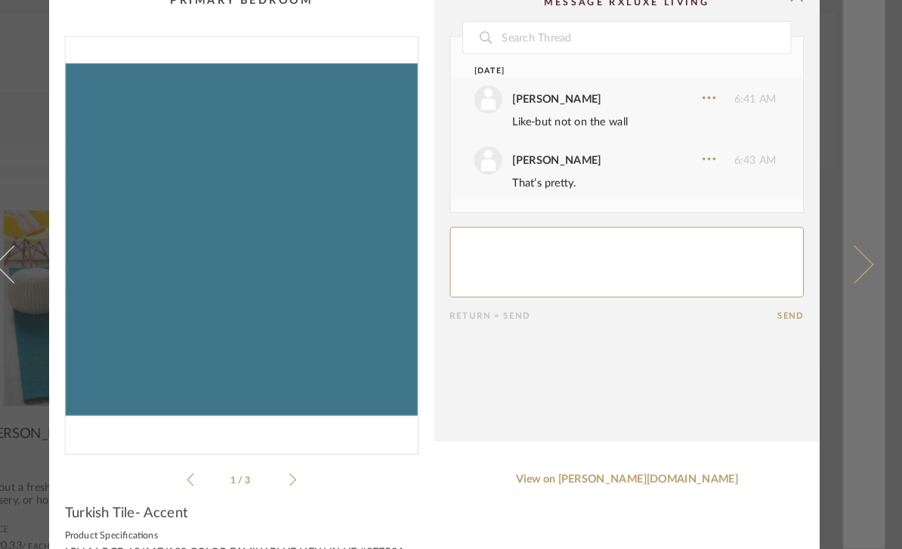
click at [838, 276] on span at bounding box center [856, 274] width 36 height 36
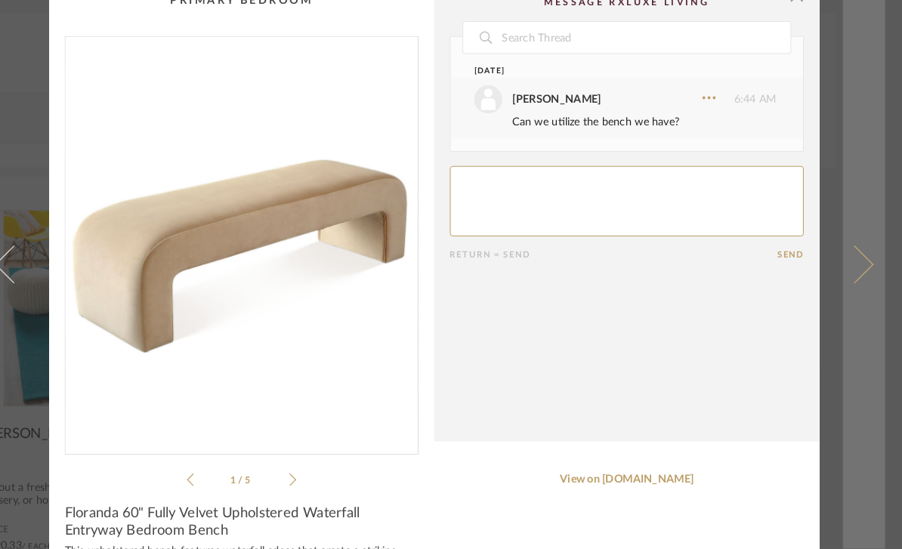
click at [838, 289] on span at bounding box center [856, 274] width 36 height 36
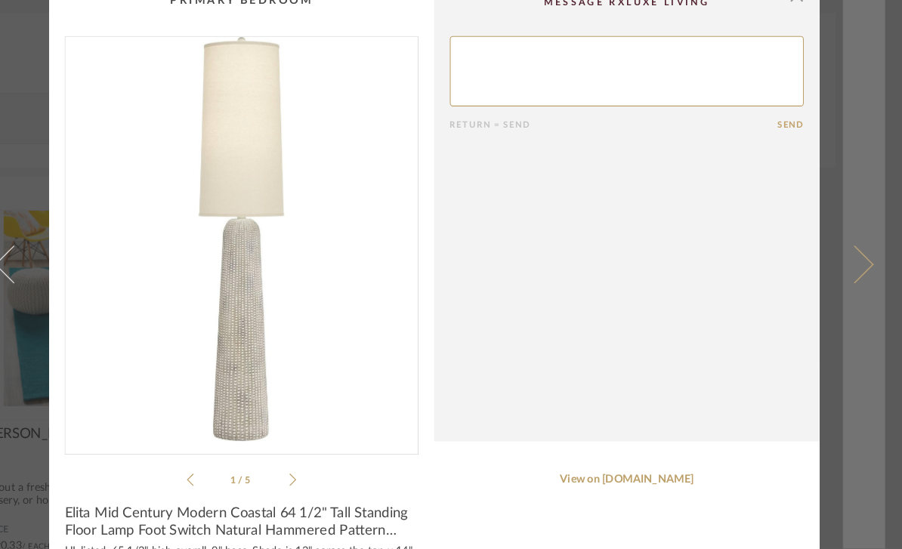
click at [838, 289] on span at bounding box center [856, 274] width 36 height 36
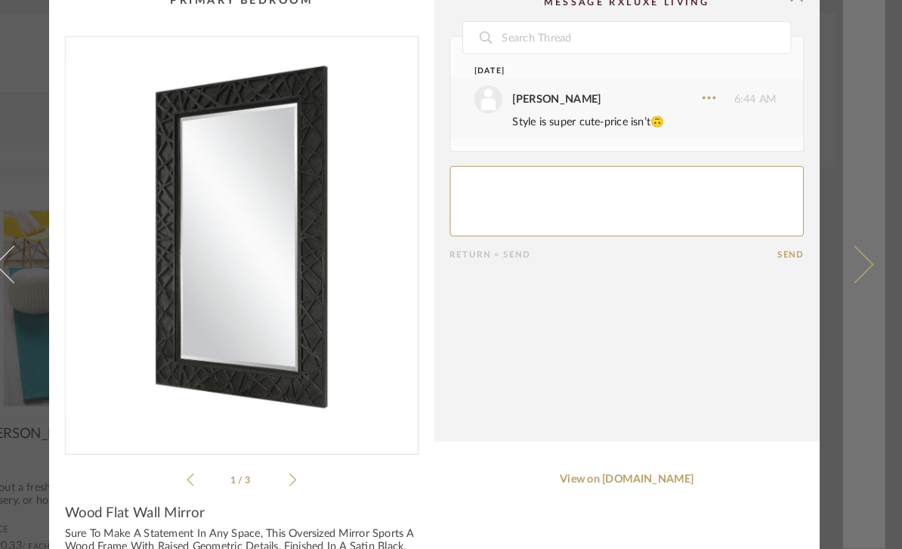
click at [838, 285] on span at bounding box center [856, 274] width 36 height 36
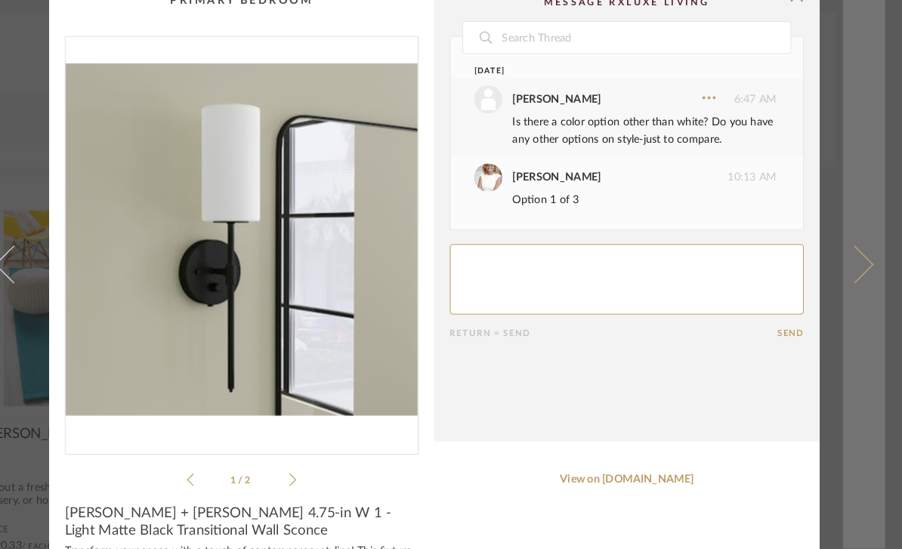
click at [838, 285] on span at bounding box center [856, 274] width 36 height 36
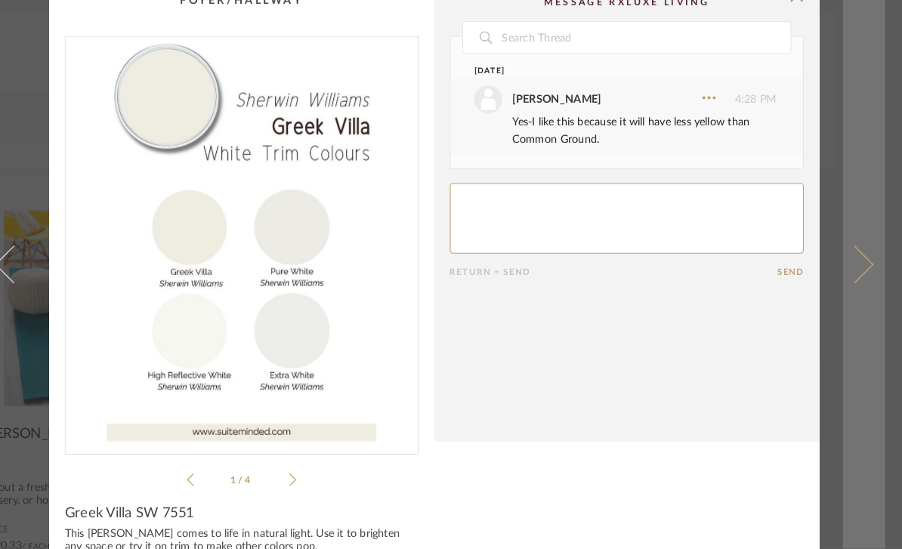
click at [845, 262] on link at bounding box center [865, 274] width 41 height 549
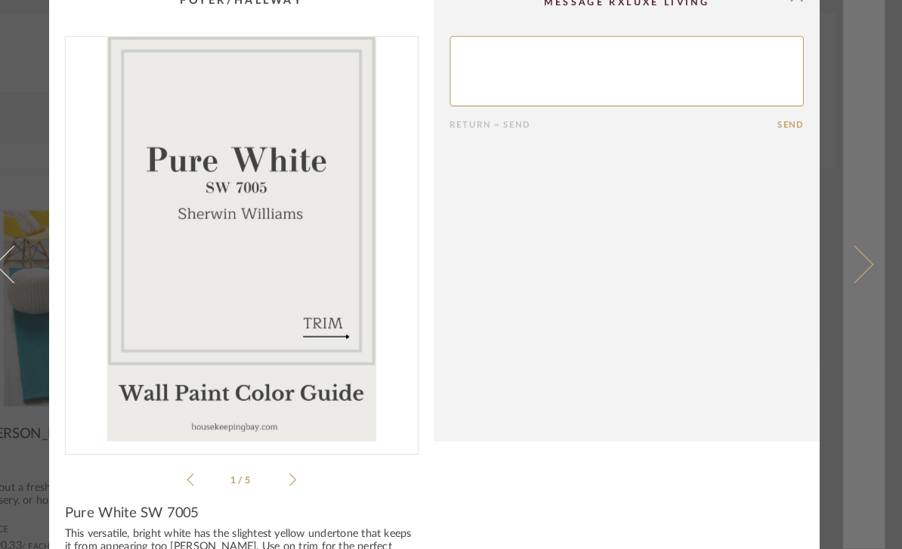
click at [845, 252] on link at bounding box center [865, 274] width 41 height 549
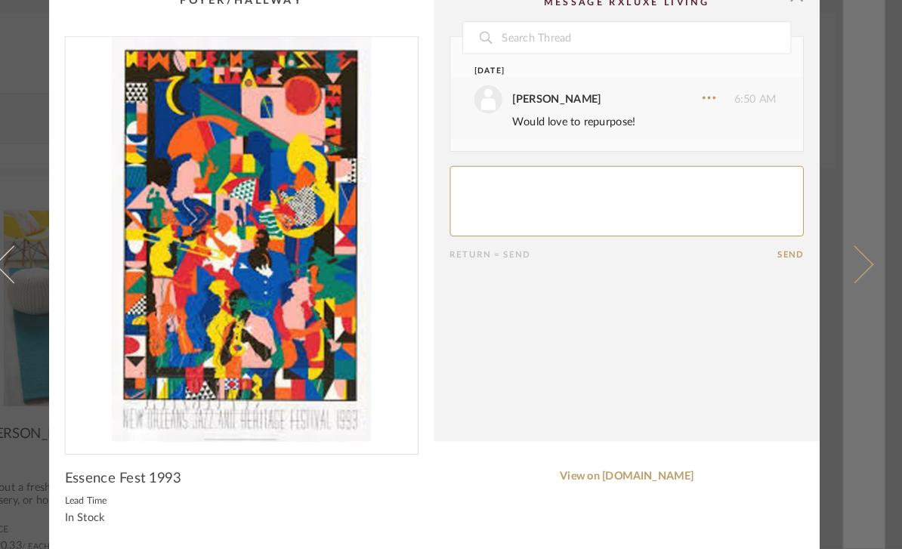
click at [838, 262] on span at bounding box center [856, 274] width 36 height 36
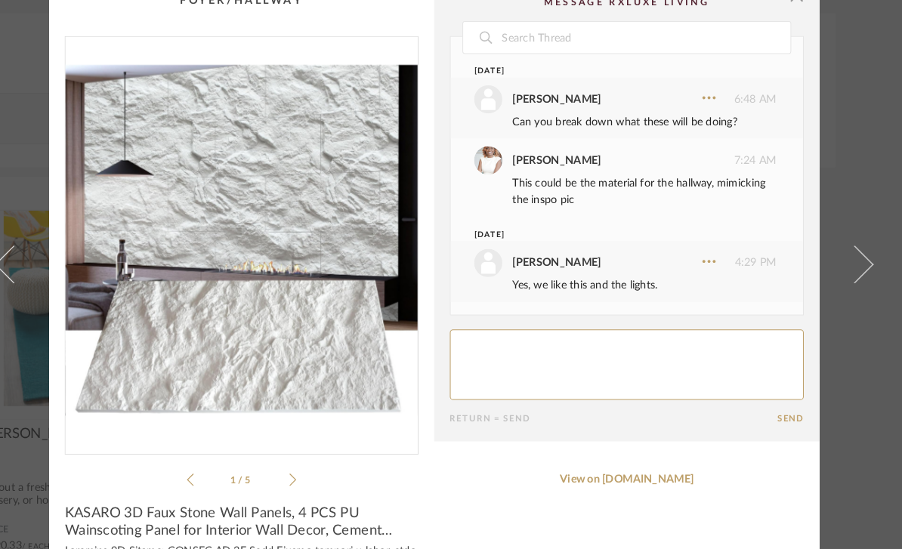
click at [289, 458] on div "1 / 5" at bounding box center [264, 272] width 341 height 437
click at [311, 476] on icon at bounding box center [314, 483] width 7 height 14
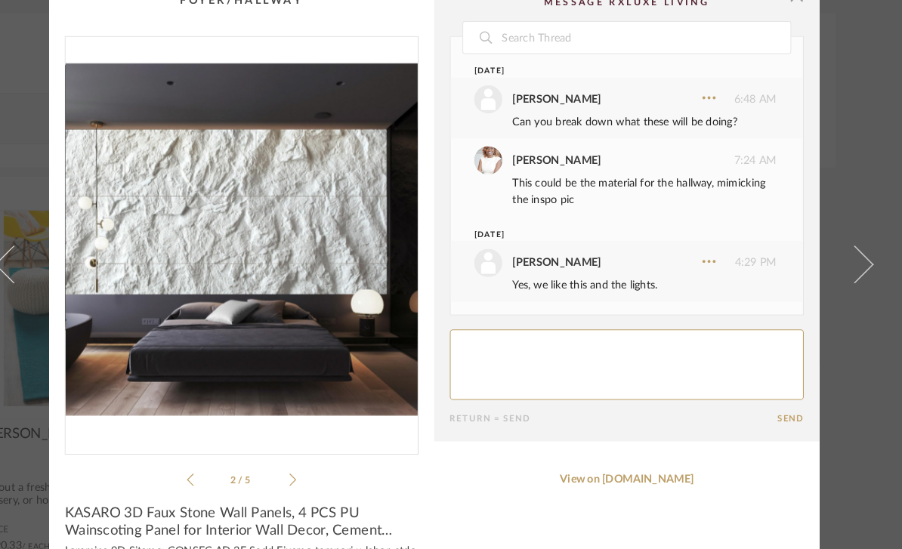
click at [311, 476] on icon at bounding box center [314, 483] width 7 height 14
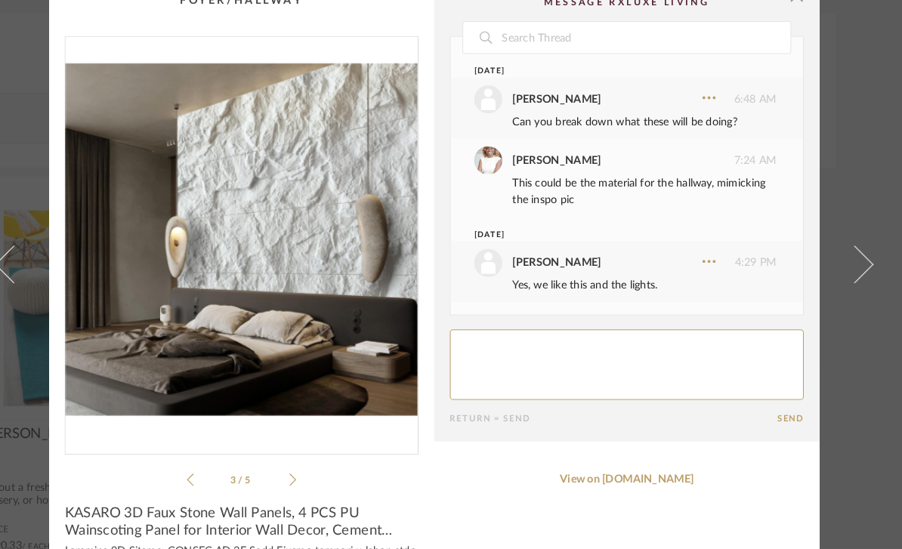
click at [311, 476] on icon at bounding box center [314, 483] width 7 height 14
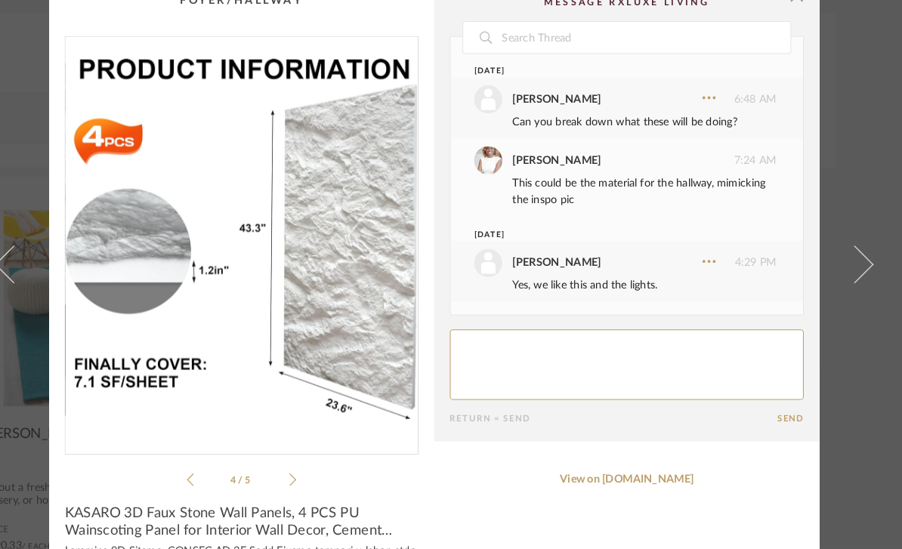
click at [311, 476] on icon at bounding box center [314, 483] width 7 height 14
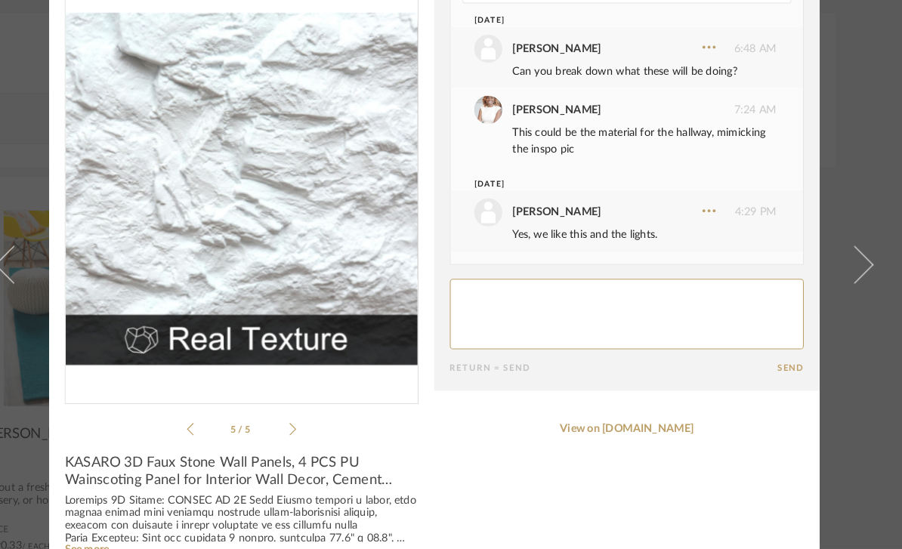
scroll to position [48, 0]
click at [212, 427] on icon at bounding box center [215, 434] width 7 height 14
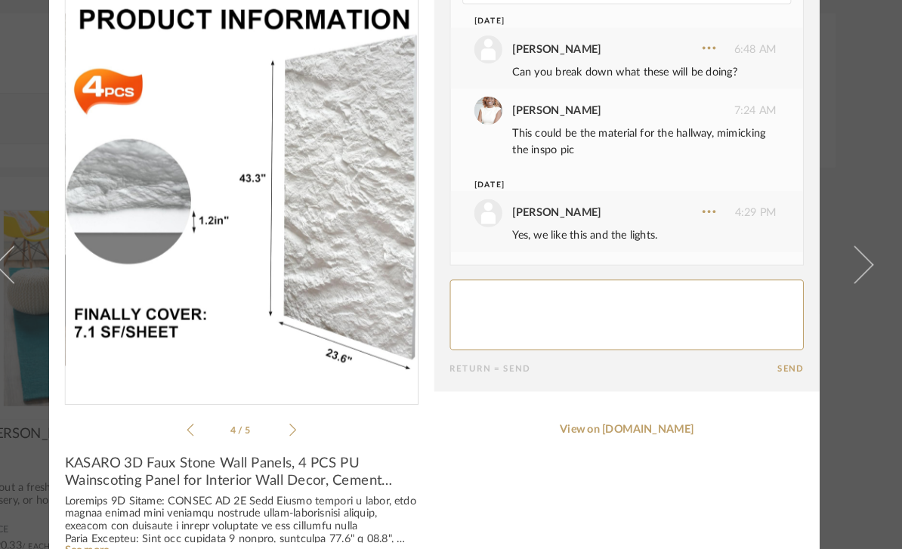
click at [212, 427] on icon at bounding box center [215, 434] width 7 height 14
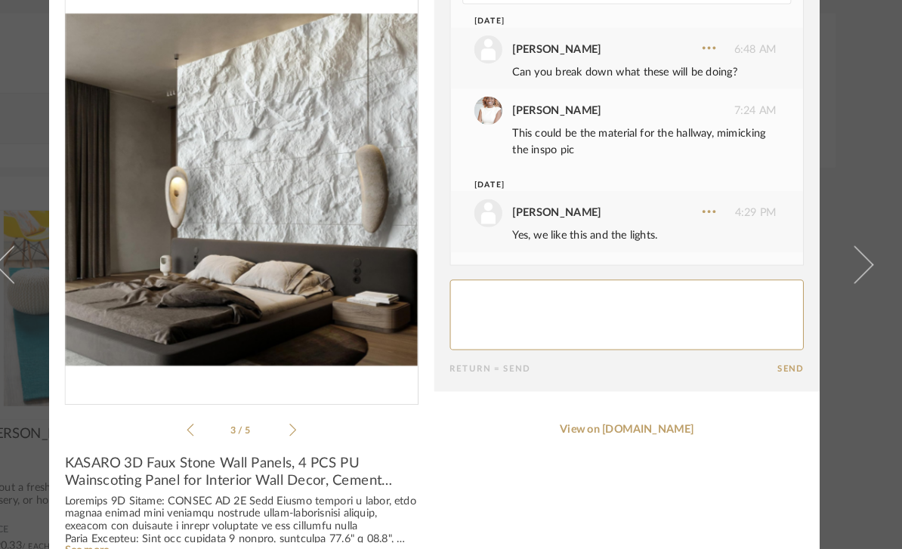
click at [212, 427] on icon at bounding box center [215, 434] width 7 height 14
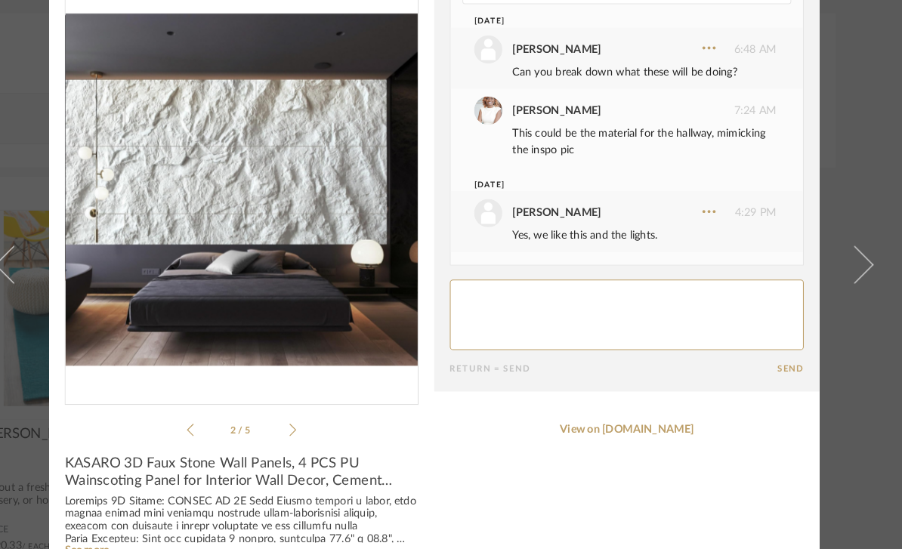
click at [212, 427] on icon at bounding box center [215, 434] width 7 height 14
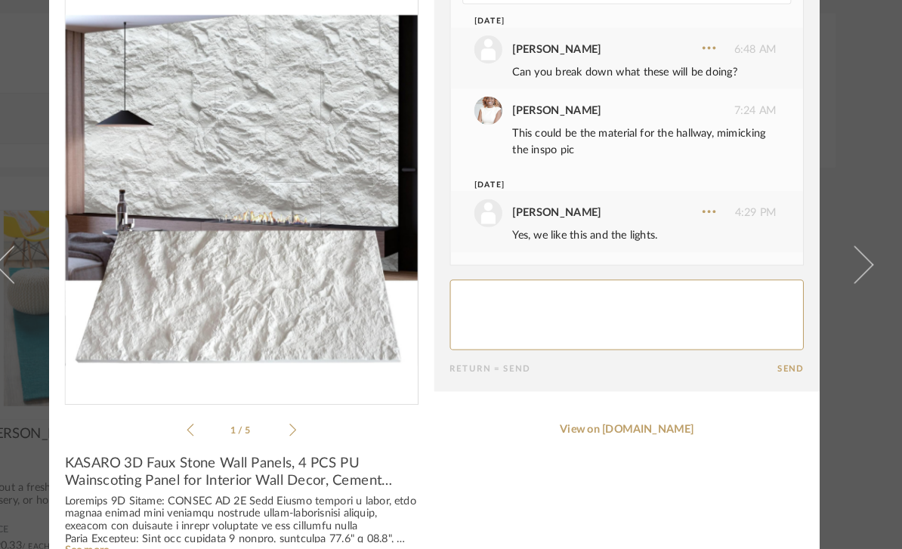
click at [180, 420] on div "1 / 5" at bounding box center [264, 224] width 341 height 437
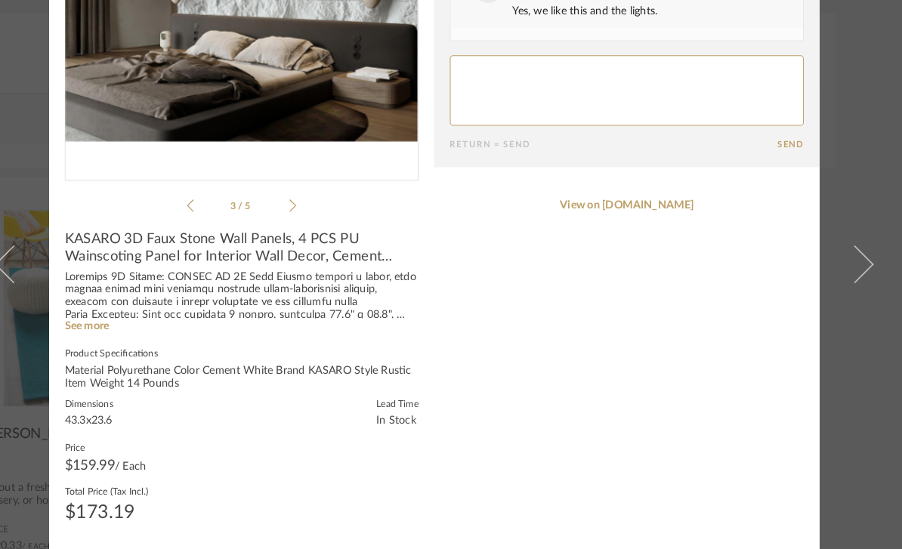
scroll to position [264, 0]
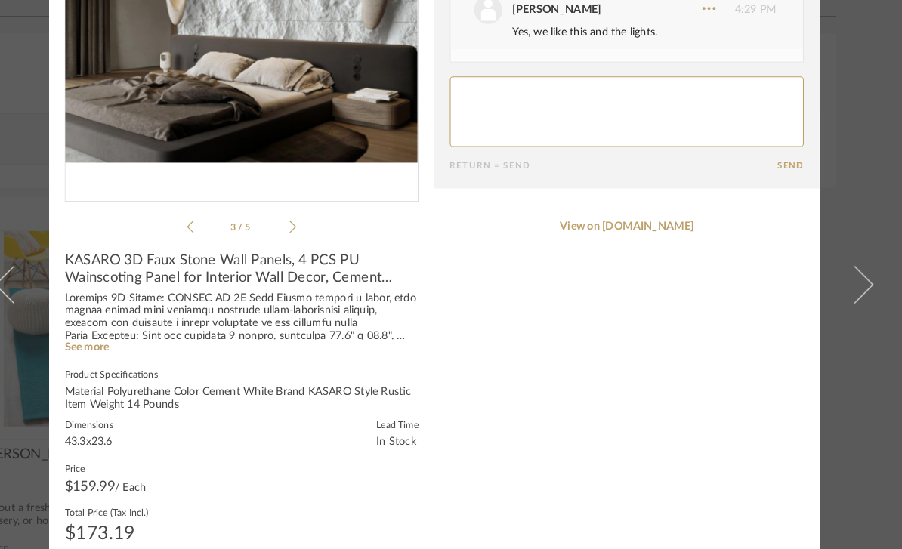
click at [128, 414] on div "Dimensions 43.3x23.6 Lead Time In Stock" at bounding box center [264, 418] width 341 height 30
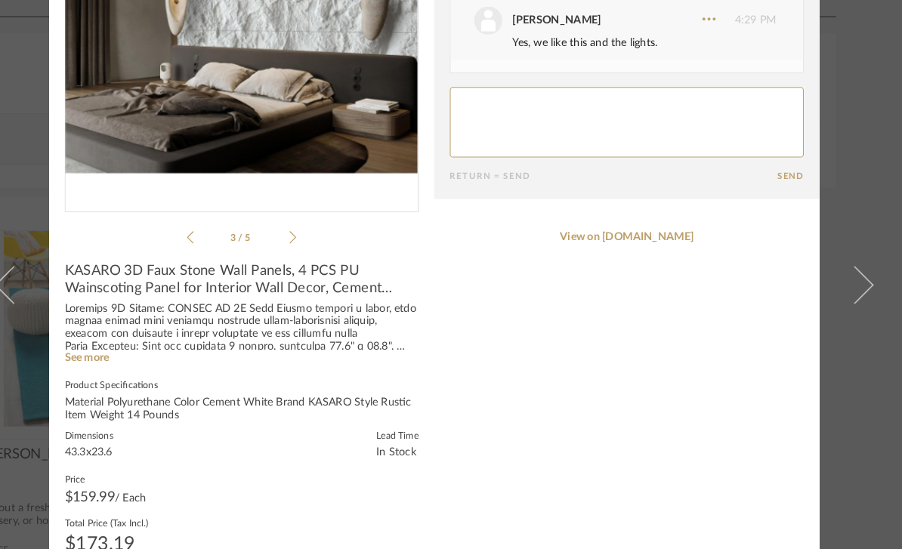
scroll to position [253, 0]
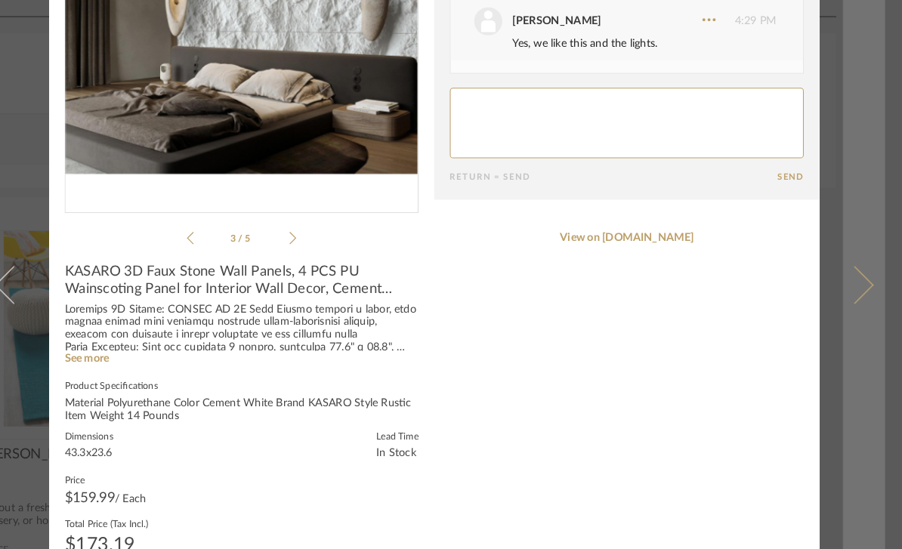
click at [838, 262] on span at bounding box center [856, 274] width 36 height 36
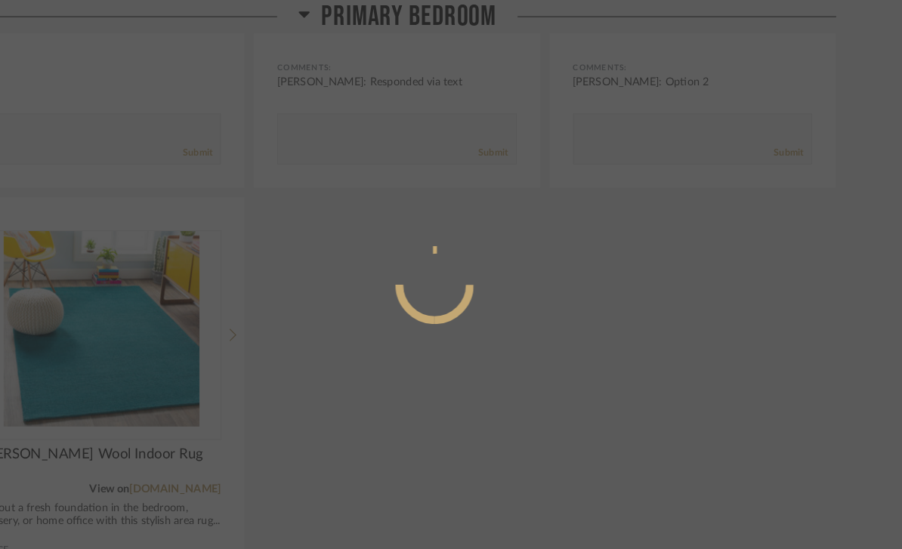
scroll to position [0, 0]
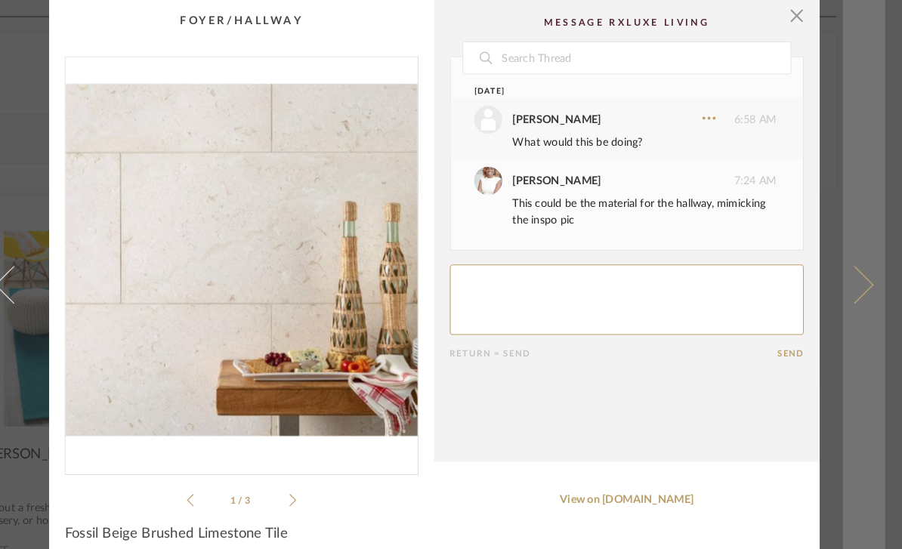
click at [845, 309] on link at bounding box center [865, 274] width 41 height 549
